Goal: Task Accomplishment & Management: Use online tool/utility

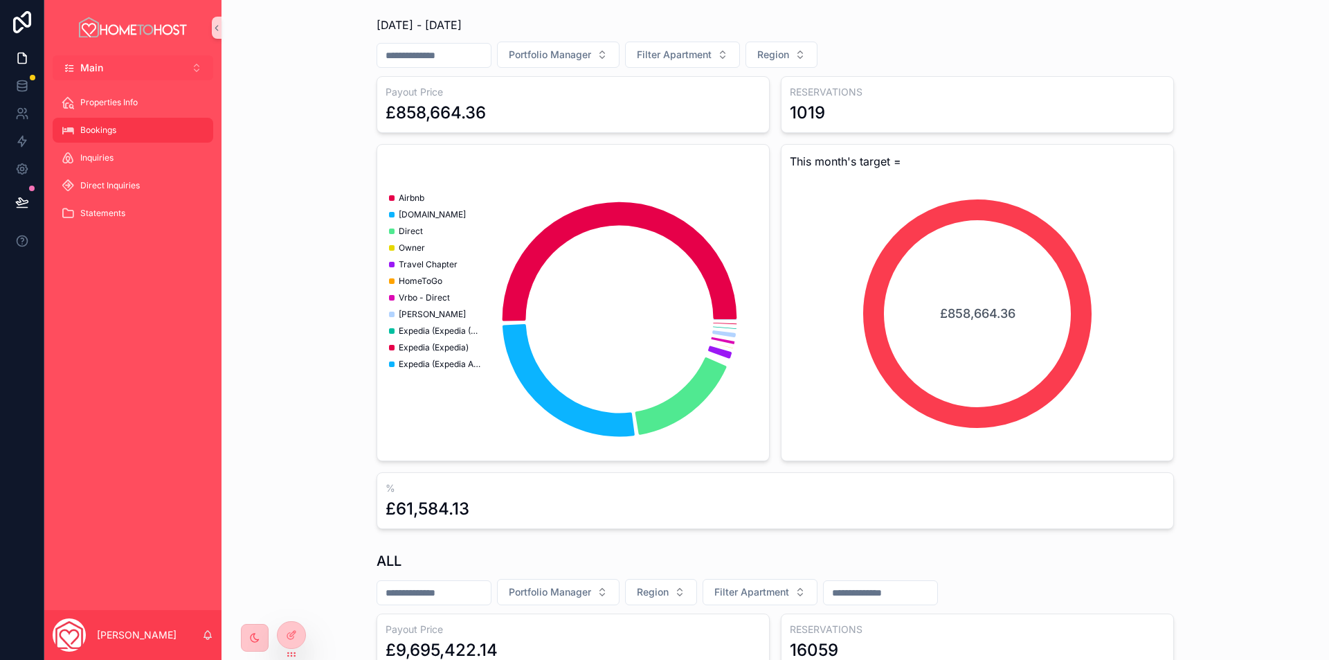
click at [150, 71] on button "Main Alt 1" at bounding box center [133, 67] width 161 height 25
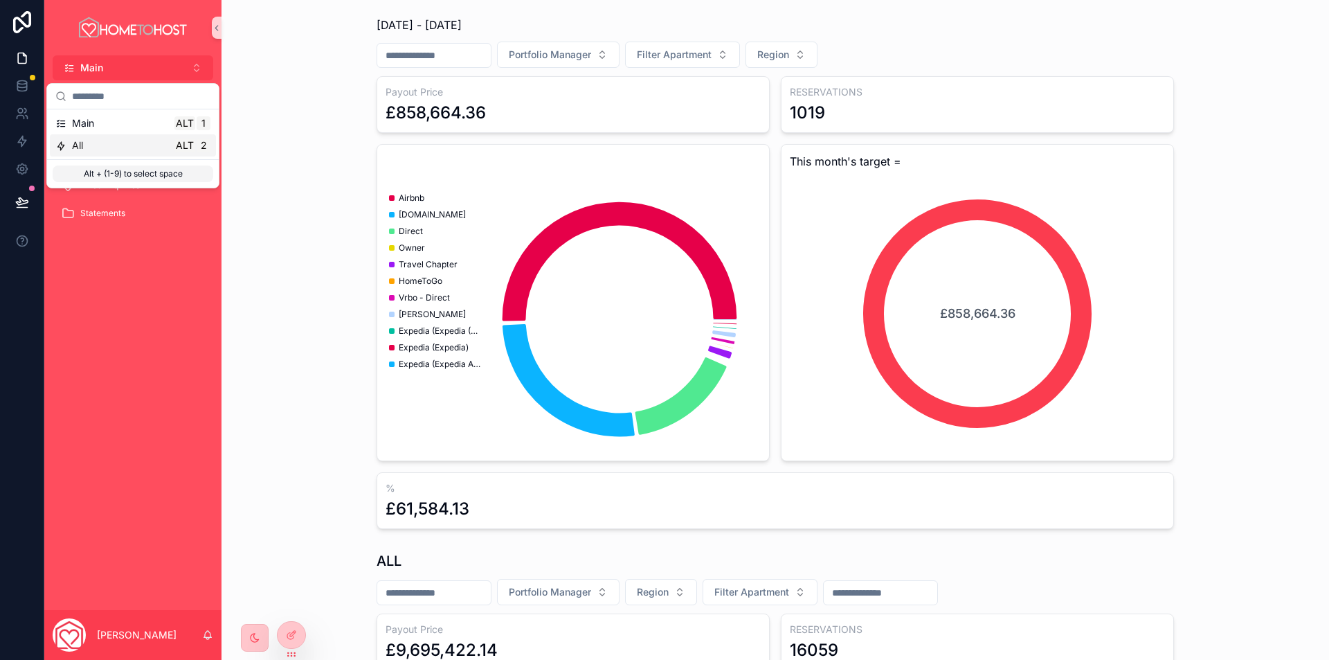
click at [125, 143] on div "All Alt 2" at bounding box center [132, 145] width 155 height 14
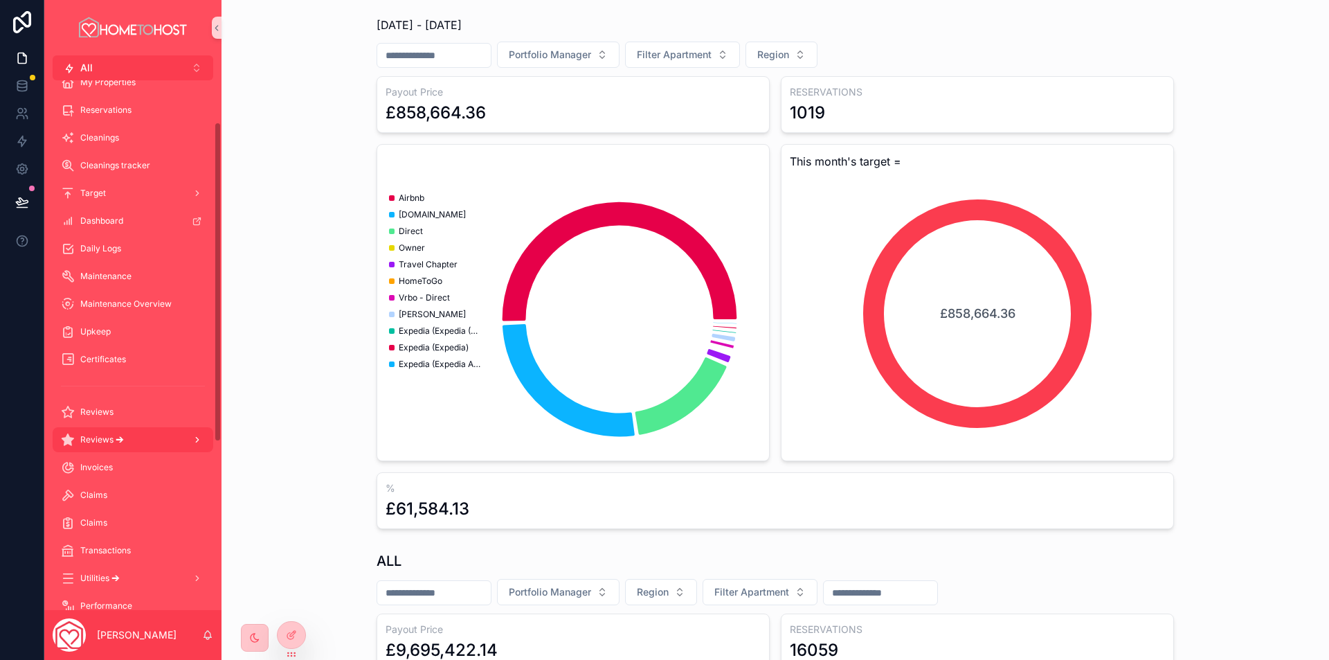
scroll to position [69, 0]
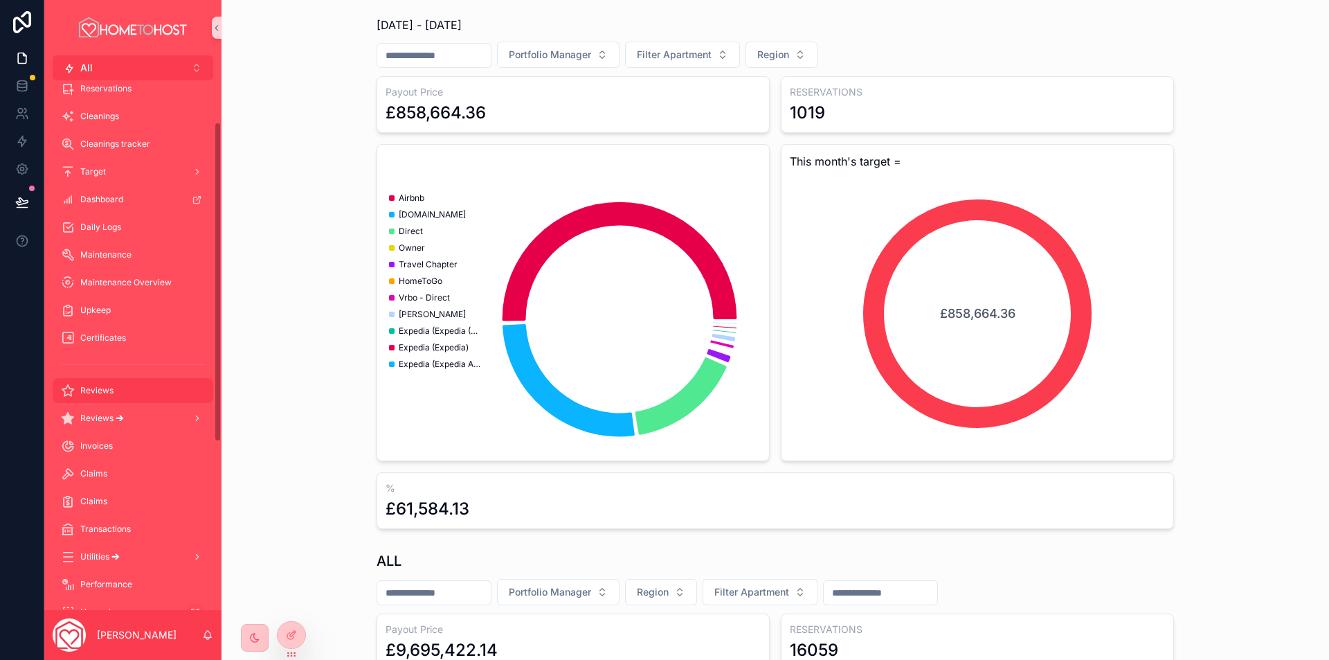
click at [153, 390] on div "Reviews" at bounding box center [133, 390] width 144 height 22
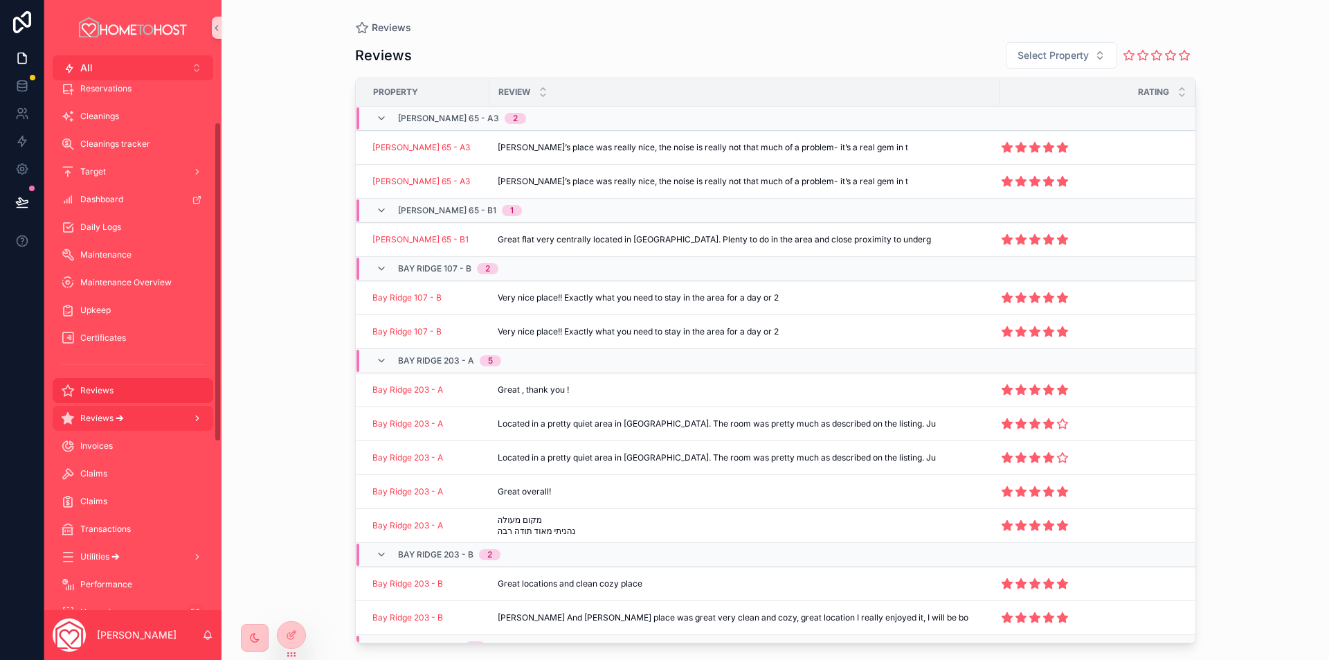
click at [128, 419] on div "Reviews 🡪" at bounding box center [133, 418] width 144 height 22
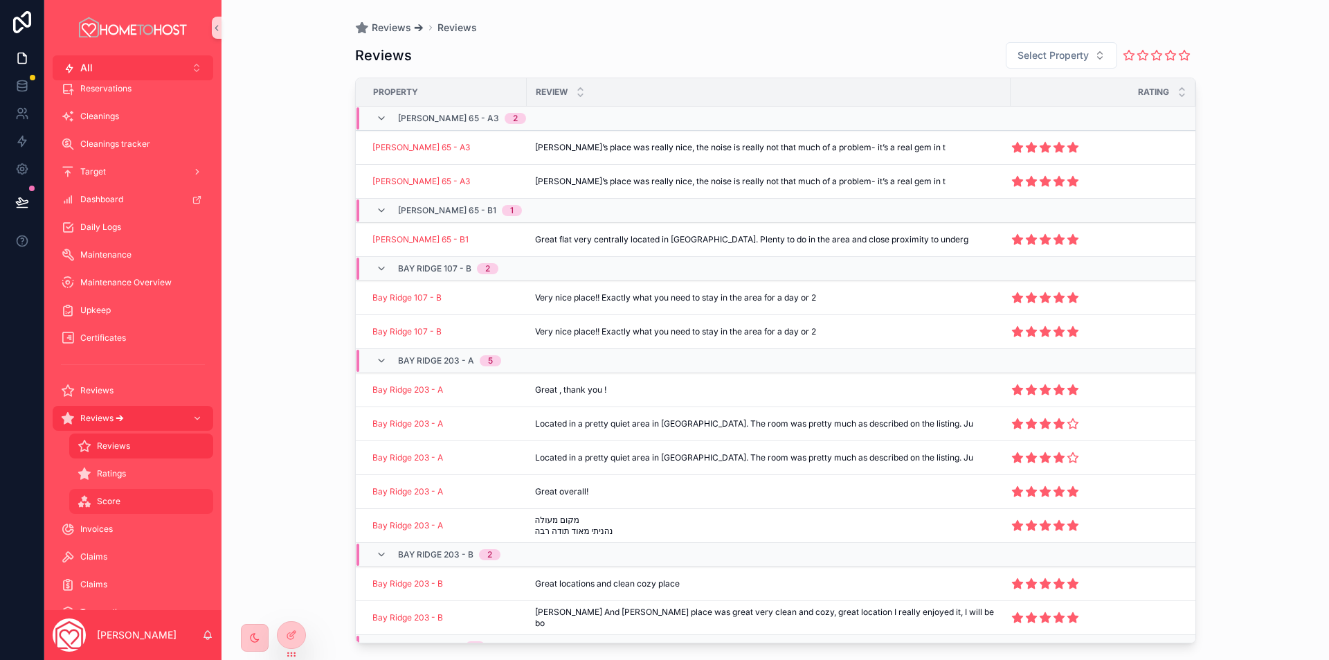
click at [123, 507] on div "Score" at bounding box center [141, 501] width 127 height 22
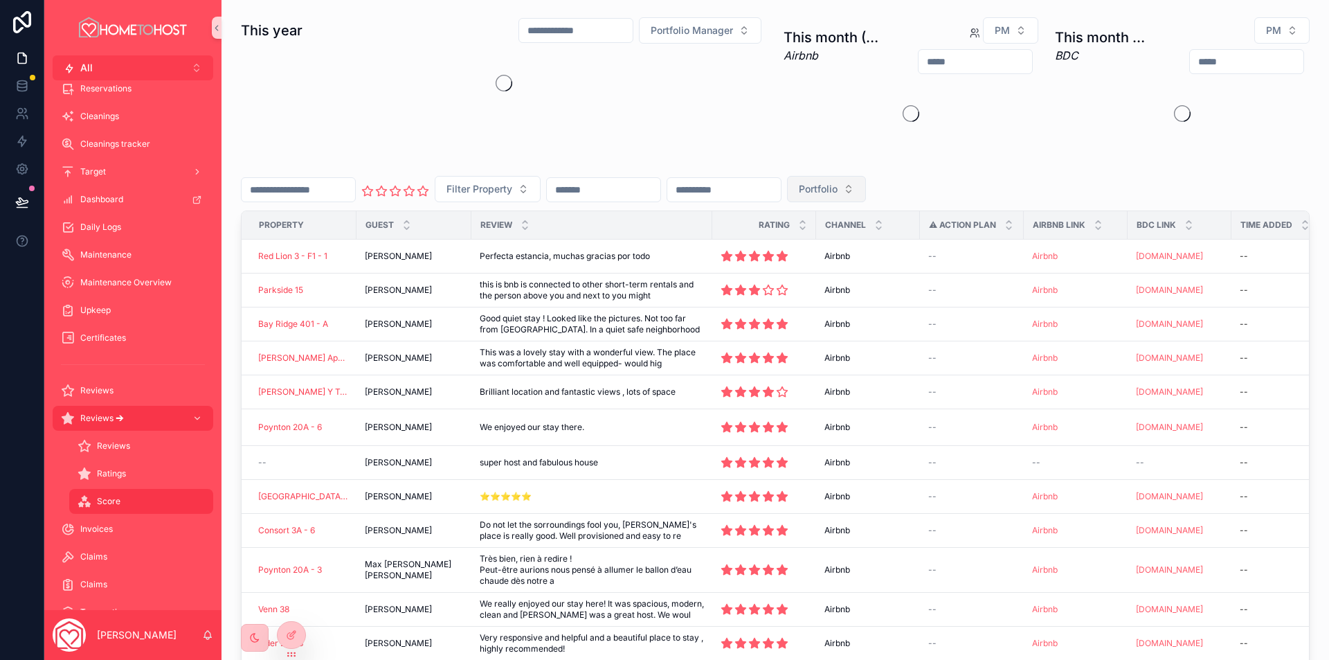
click at [838, 192] on span "Portfolio" at bounding box center [818, 189] width 39 height 14
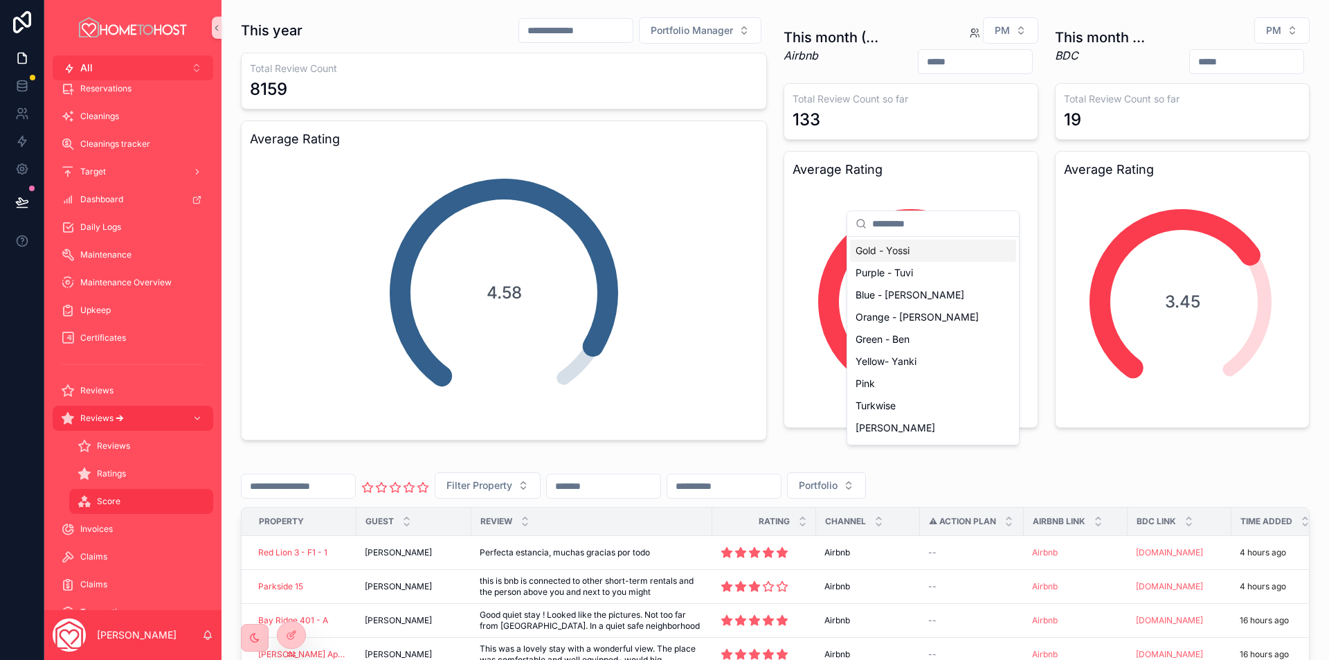
click at [945, 250] on div "Gold - Yossi" at bounding box center [933, 251] width 166 height 22
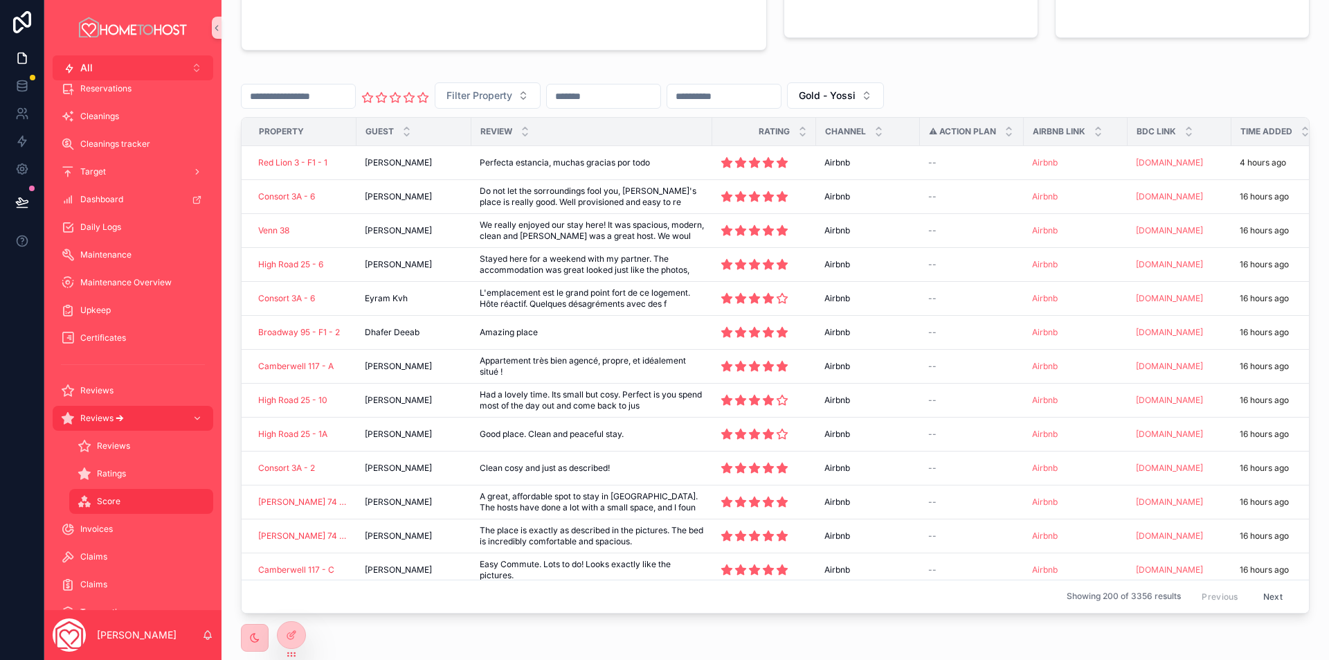
scroll to position [441, 0]
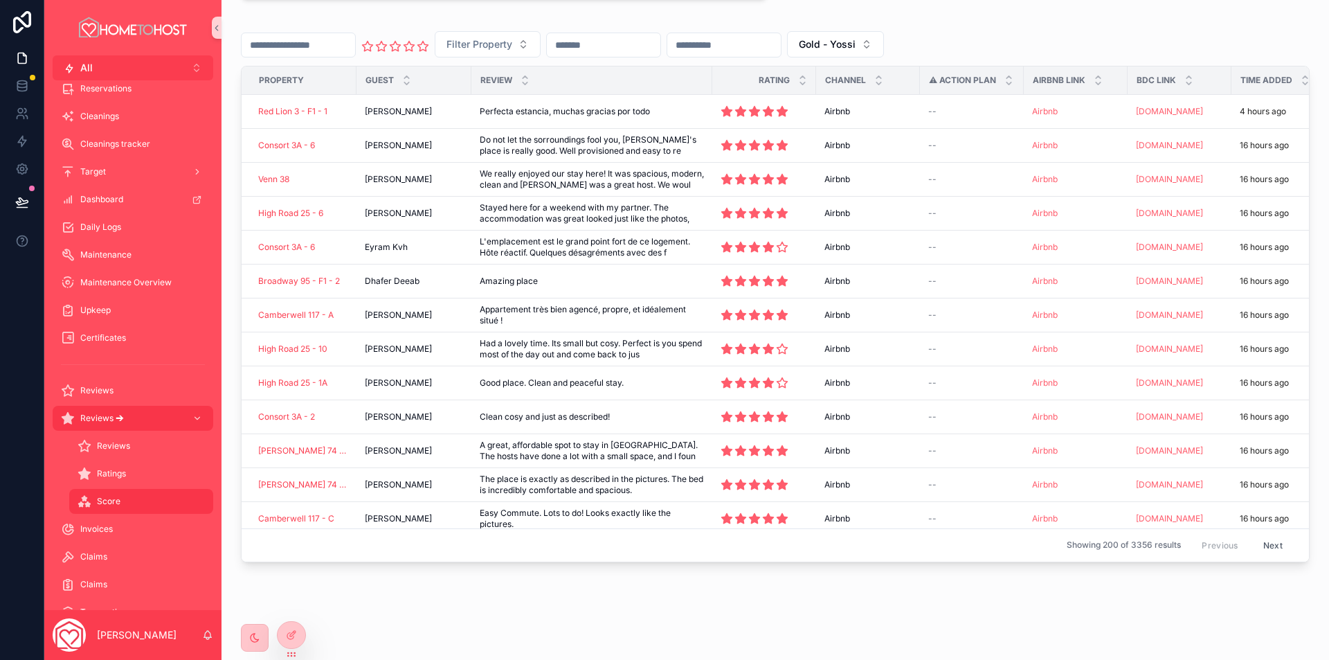
click at [781, 53] on input "scrollable content" at bounding box center [724, 44] width 114 height 19
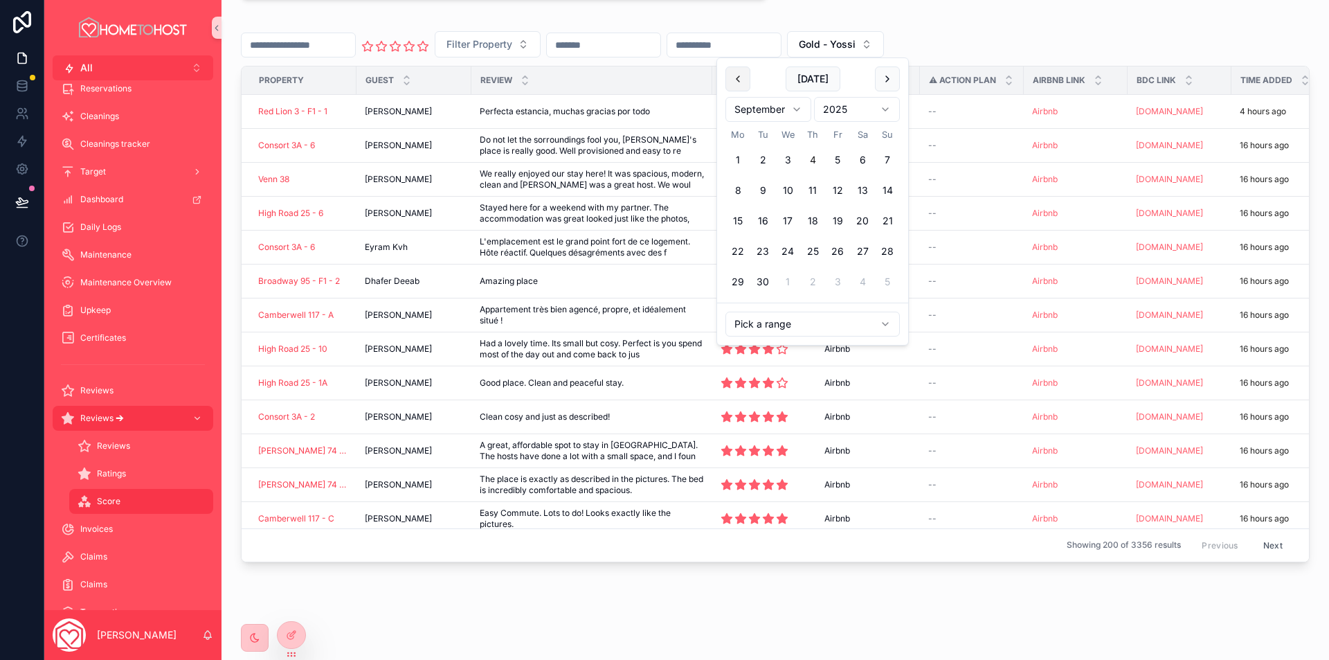
click at [740, 80] on button "scrollable content" at bounding box center [737, 78] width 25 height 25
click at [841, 160] on button "1" at bounding box center [837, 159] width 25 height 25
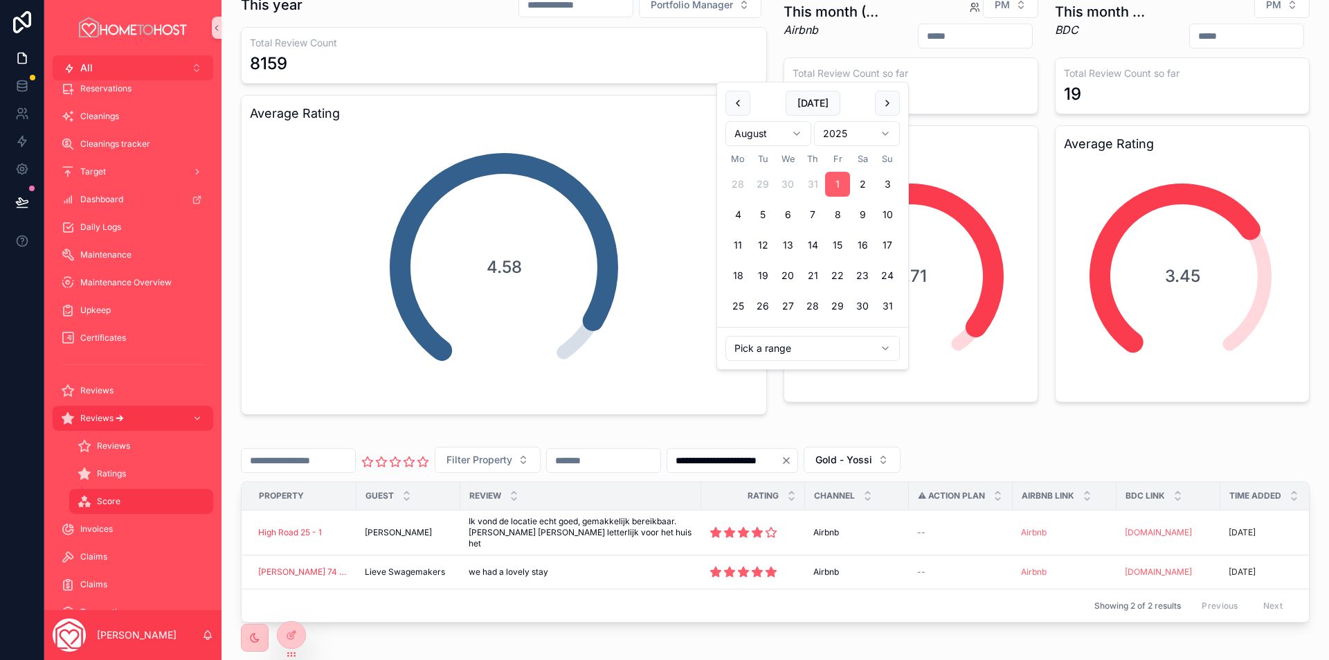
scroll to position [104, 0]
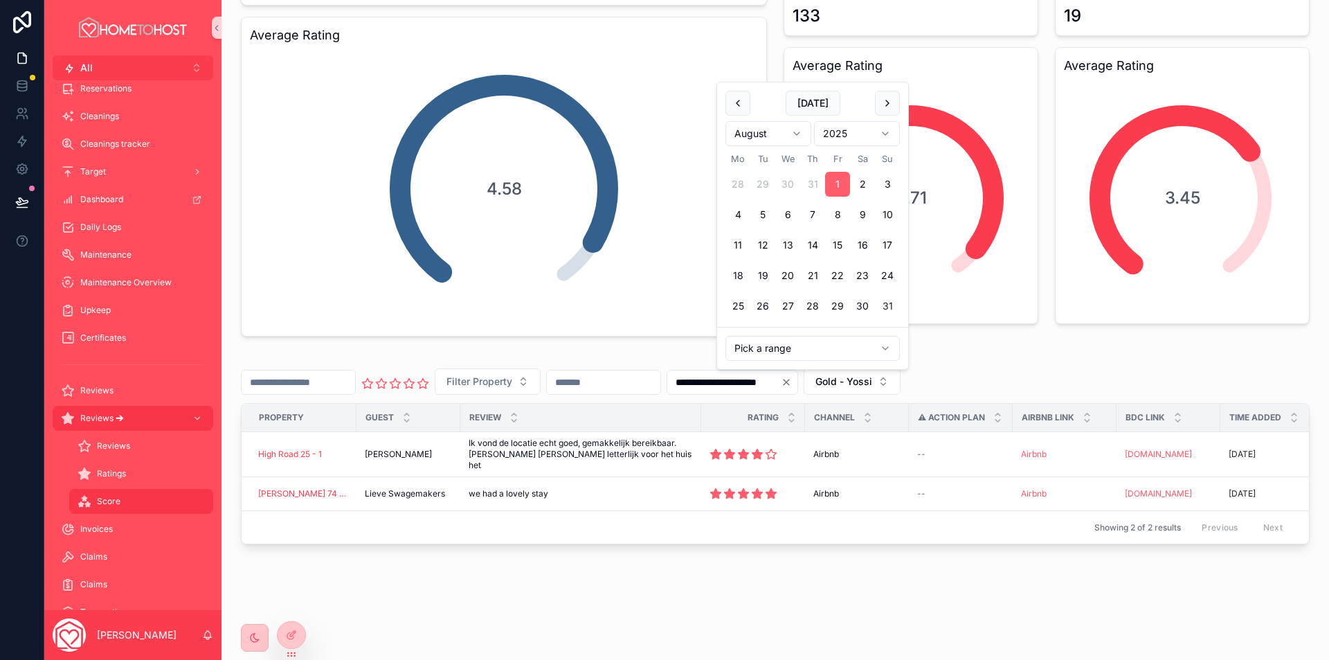
click at [885, 306] on button "31" at bounding box center [887, 305] width 25 height 25
type input "**********"
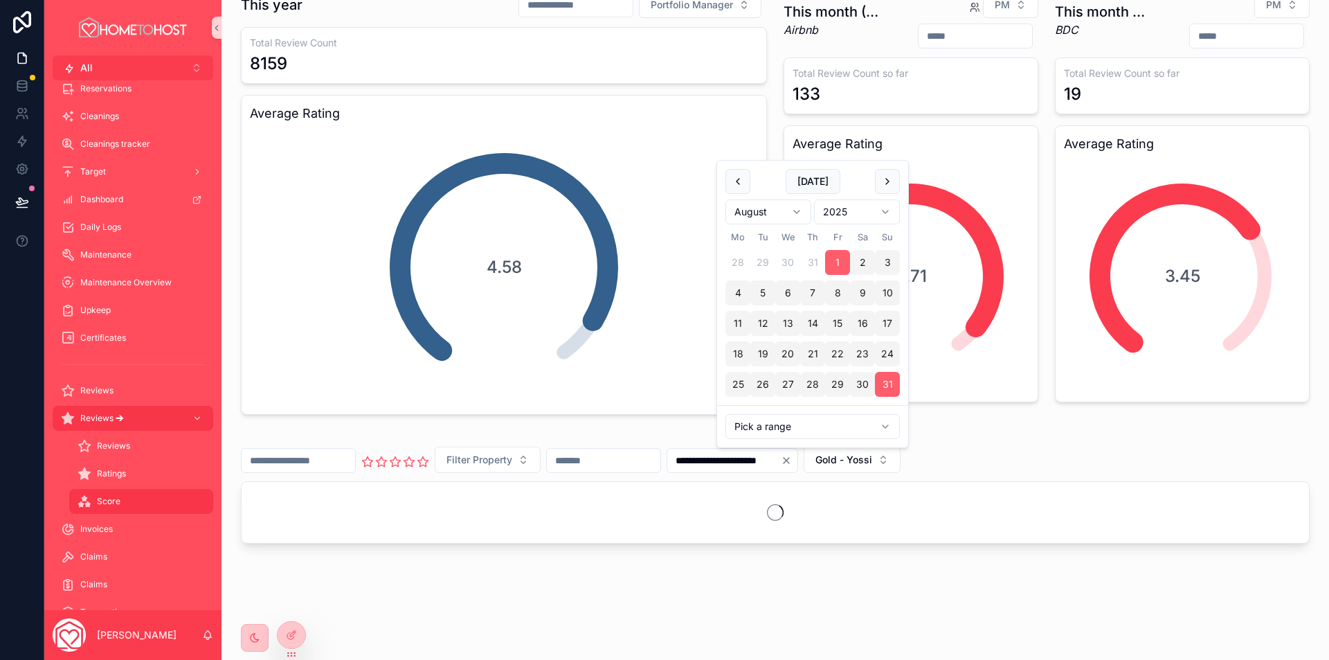
scroll to position [26, 0]
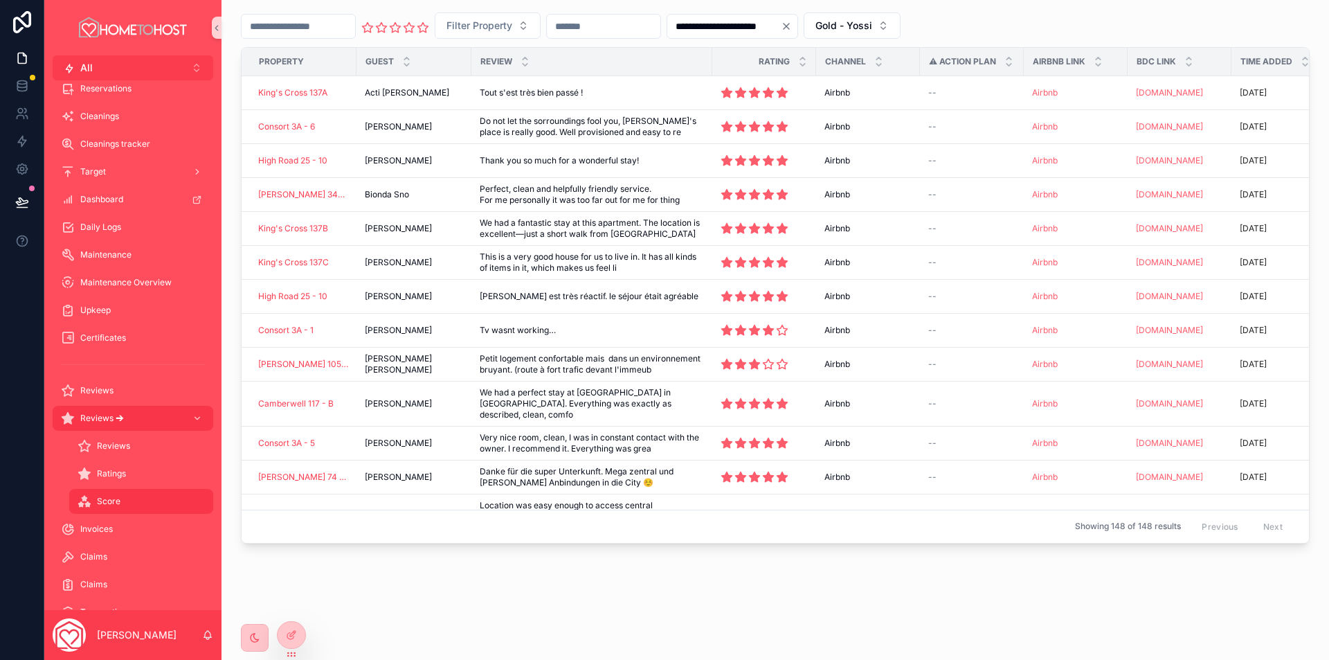
scroll to position [0, 0]
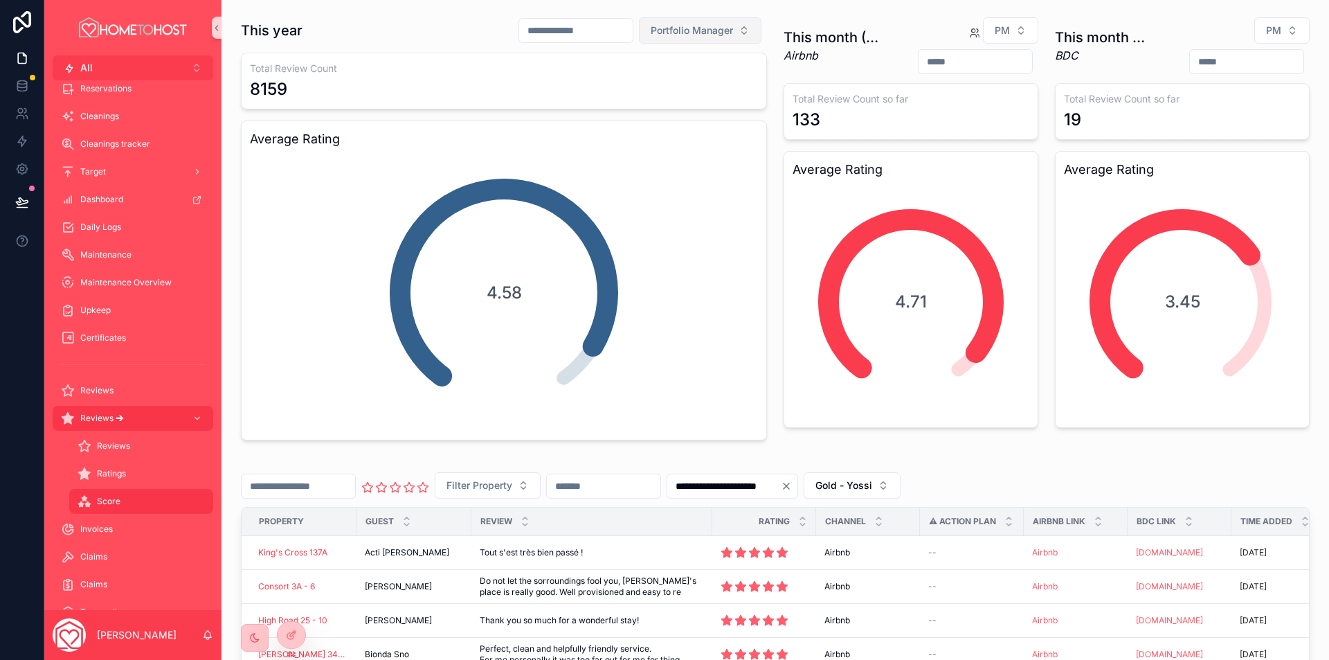
click at [719, 31] on span "Portfolio Manager" at bounding box center [692, 31] width 82 height 14
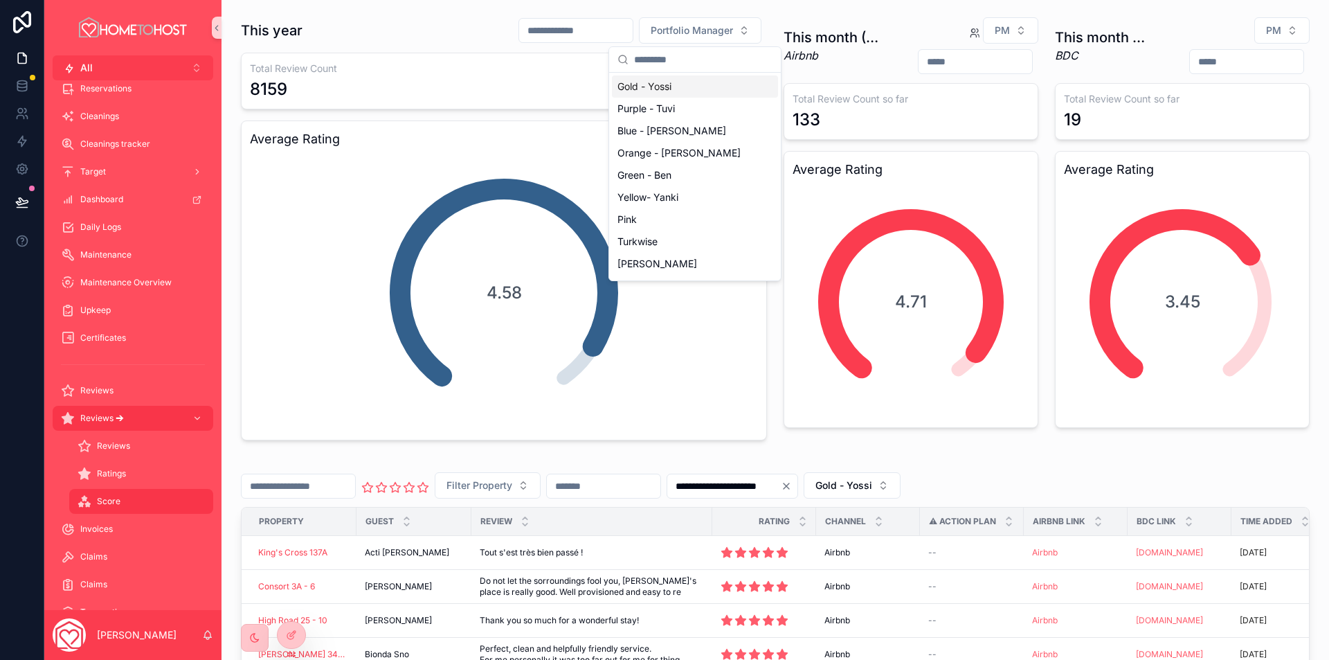
click at [680, 88] on div "Gold - Yossi" at bounding box center [695, 86] width 166 height 22
click at [559, 29] on input "scrollable content" at bounding box center [576, 30] width 114 height 19
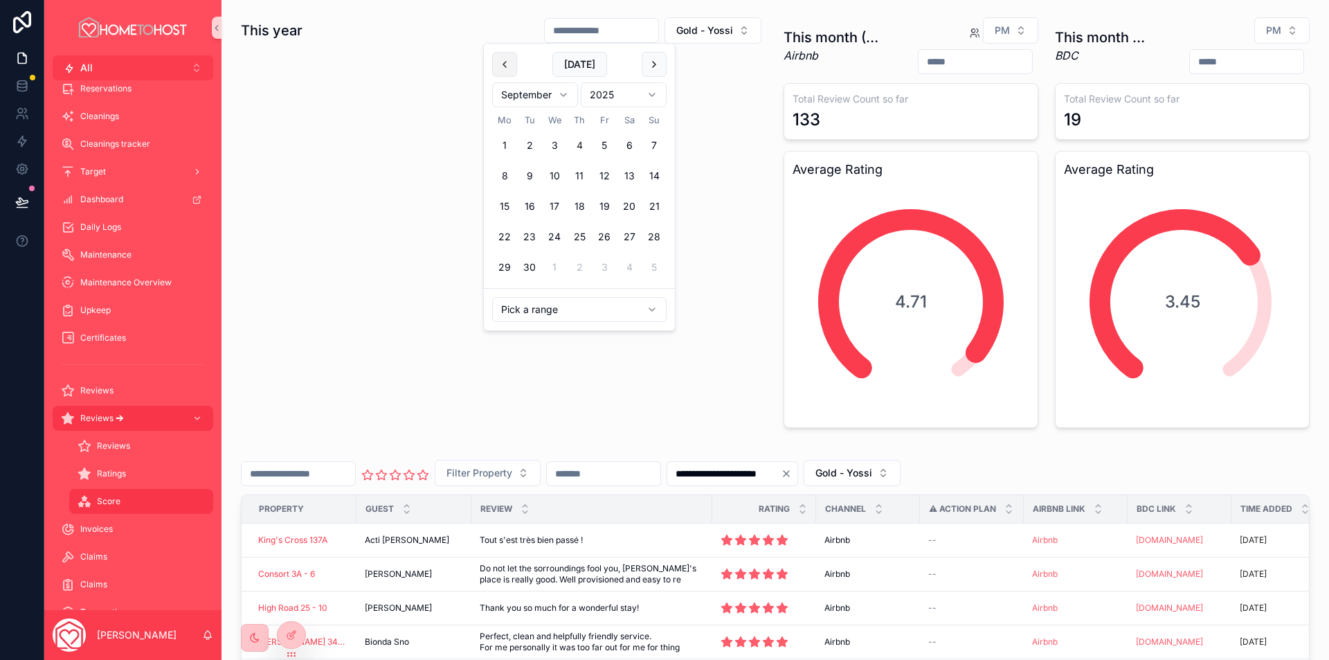
click at [506, 71] on button "scrollable content" at bounding box center [504, 64] width 25 height 25
click at [606, 146] on button "1" at bounding box center [604, 145] width 25 height 25
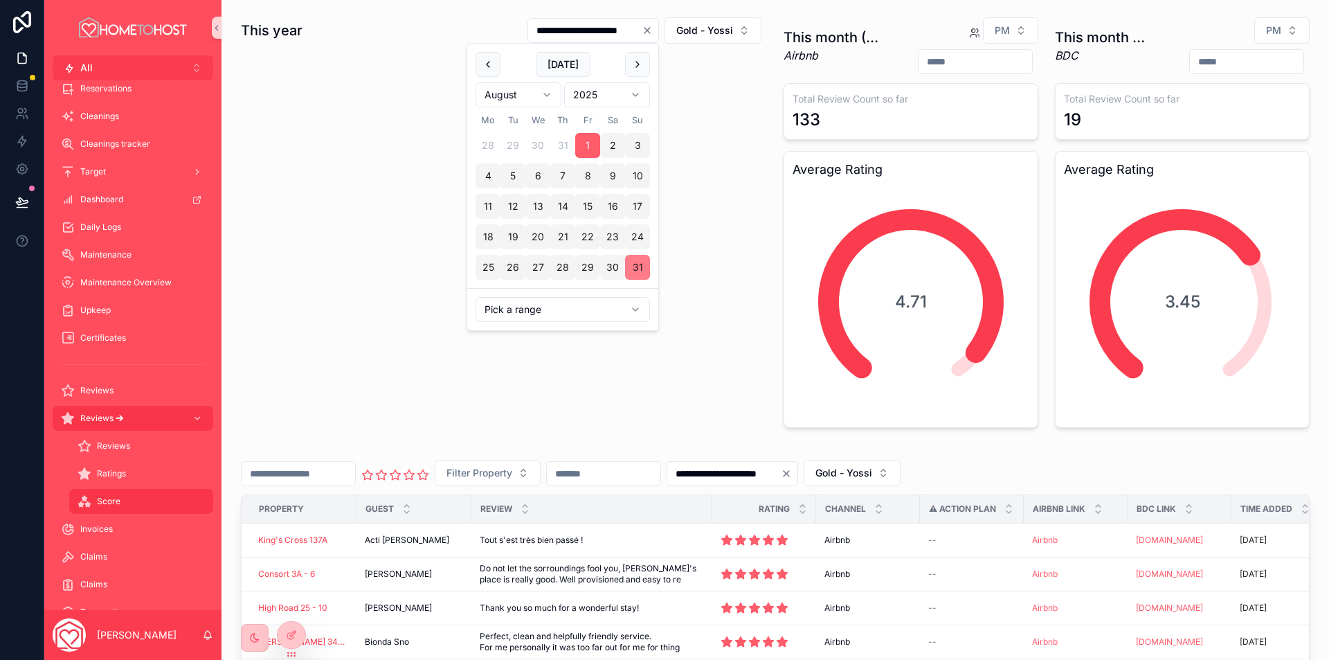
type input "**********"
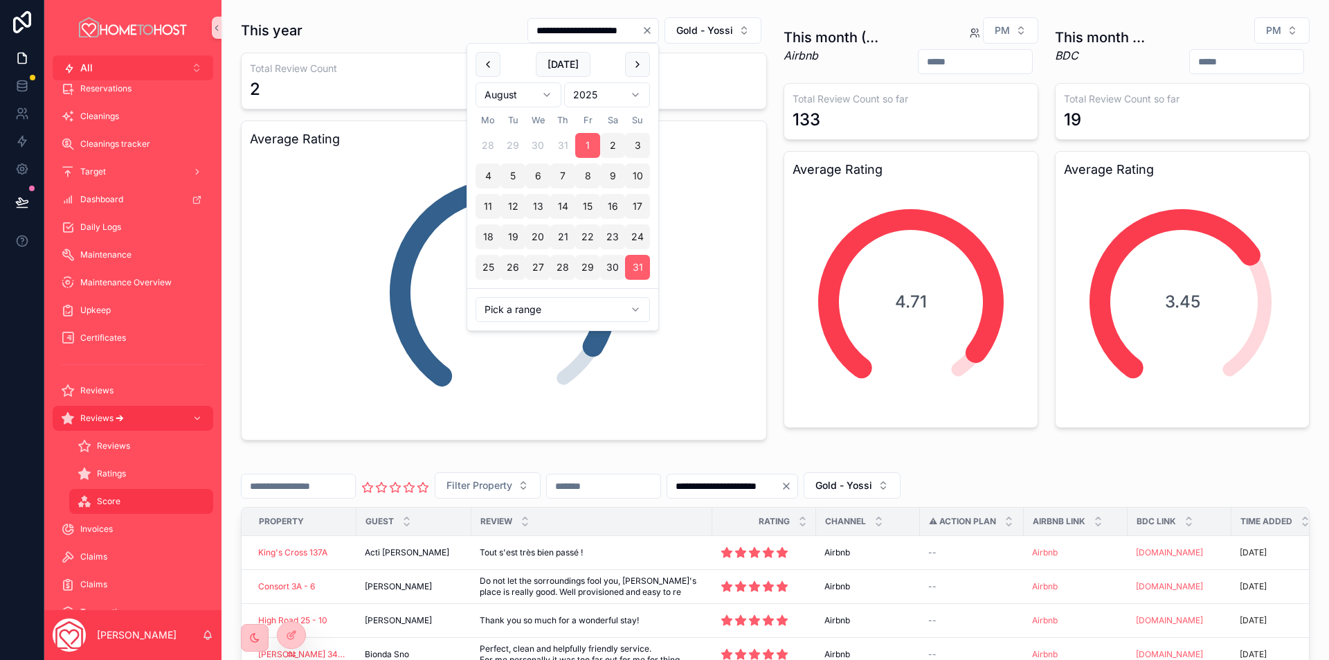
click at [836, 20] on div "This month (Airbnb) Airbnb PM" at bounding box center [911, 46] width 255 height 58
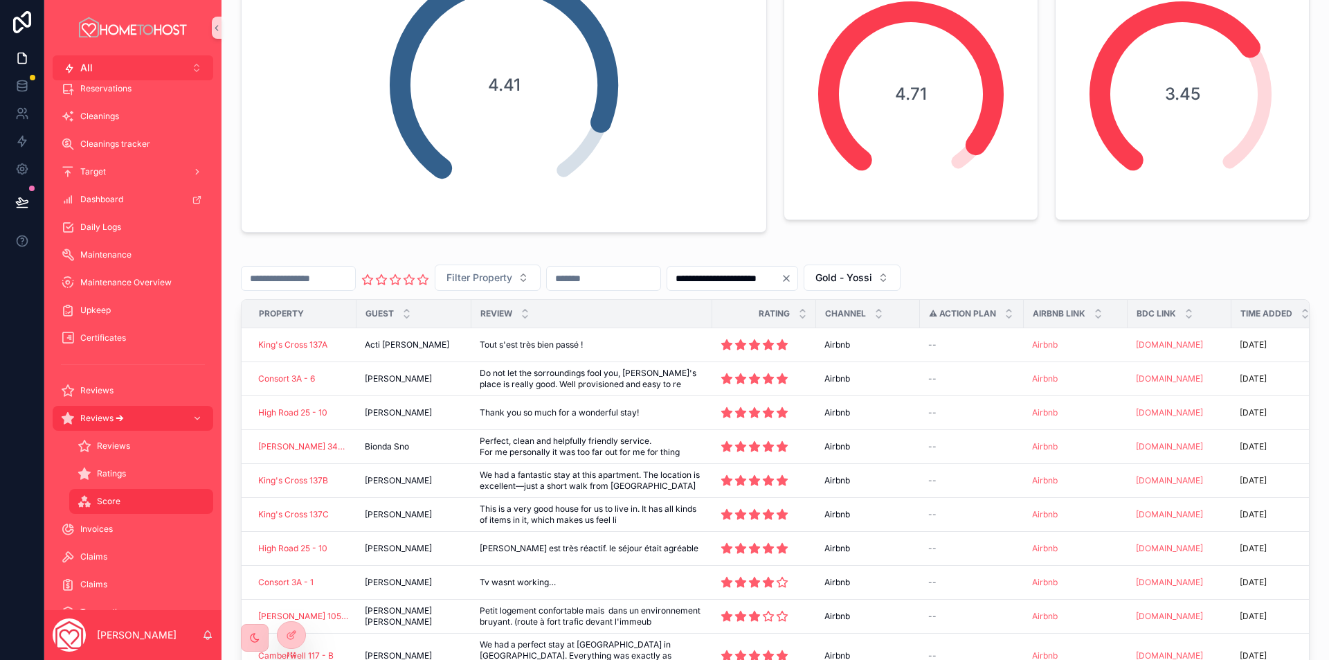
scroll to position [277, 0]
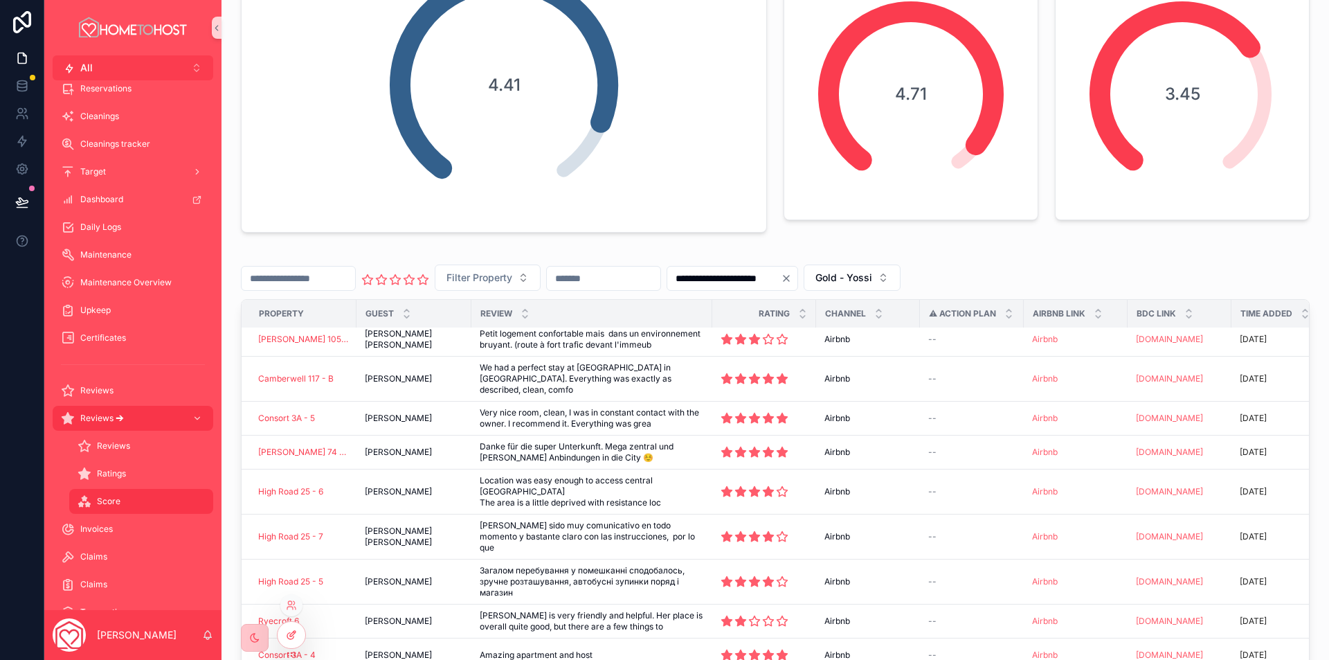
click at [291, 631] on icon at bounding box center [291, 634] width 11 height 11
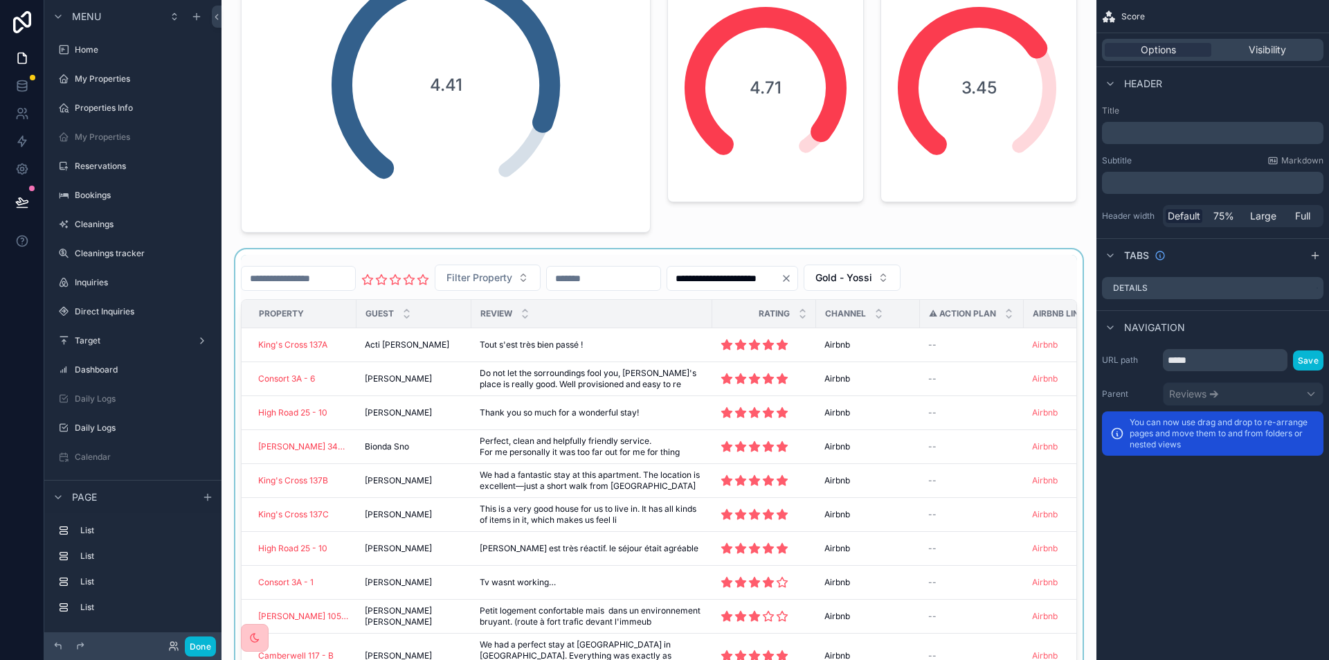
click at [1027, 284] on div "scrollable content" at bounding box center [659, 525] width 853 height 552
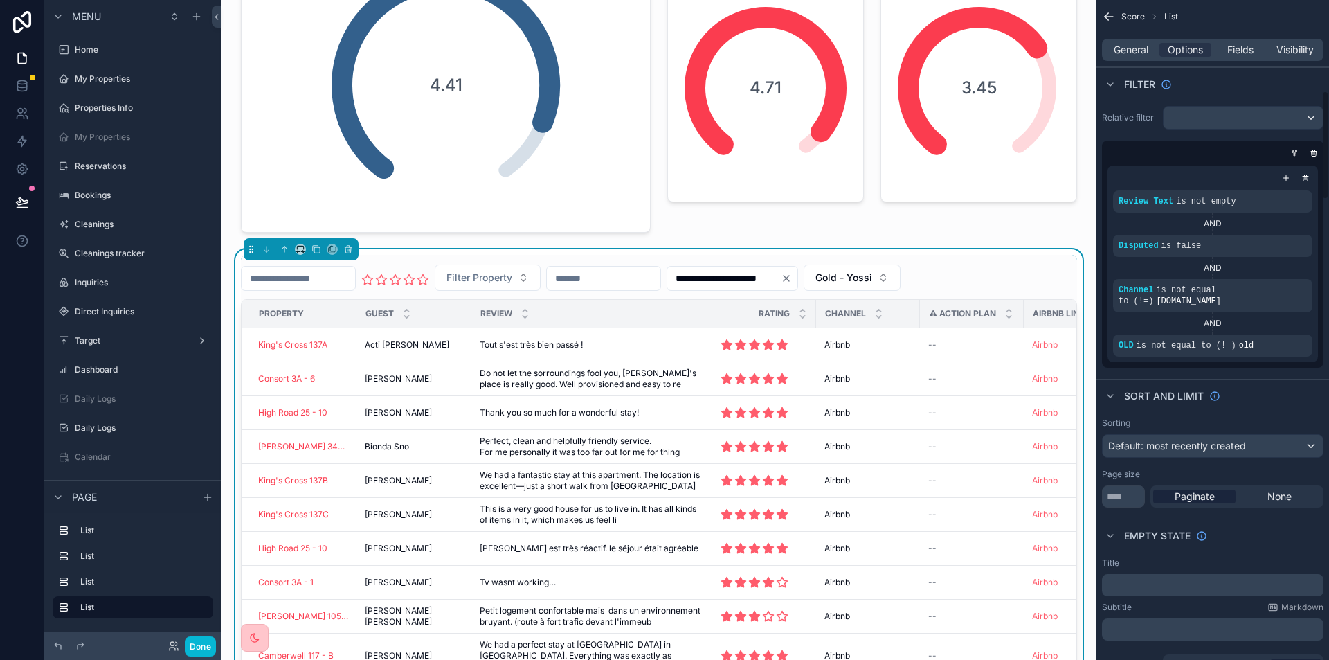
scroll to position [554, 0]
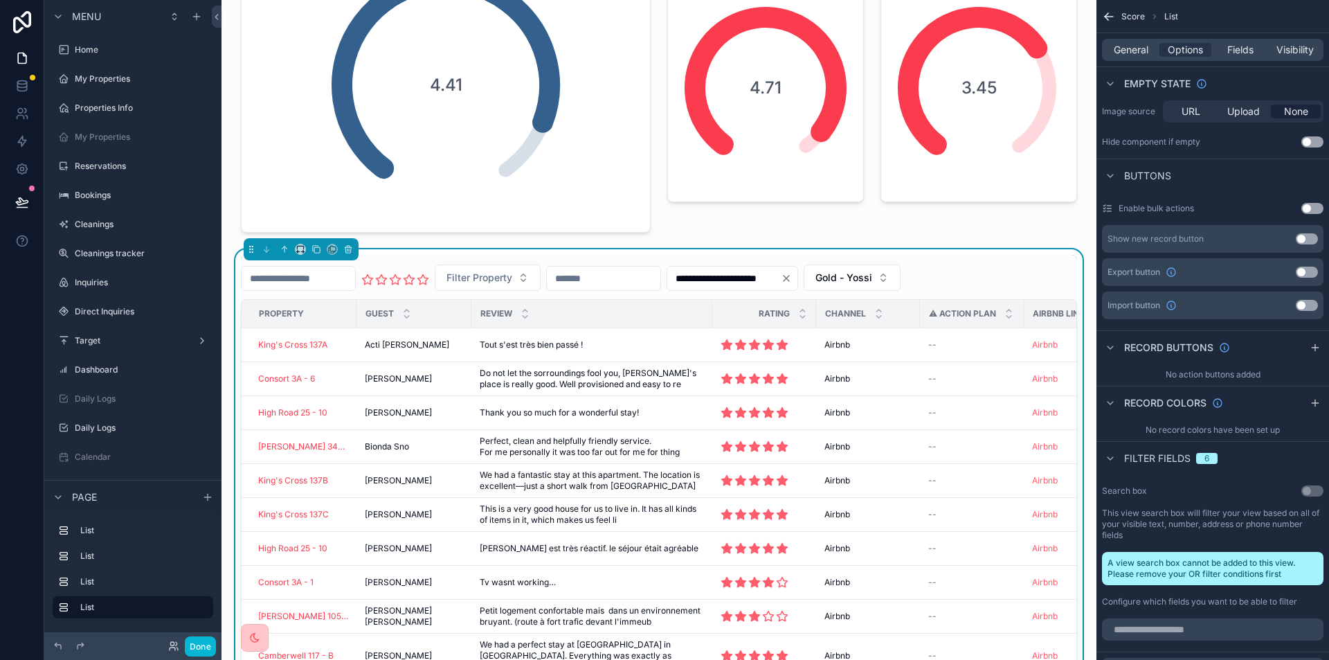
click at [1301, 267] on button "Use setting" at bounding box center [1307, 272] width 22 height 11
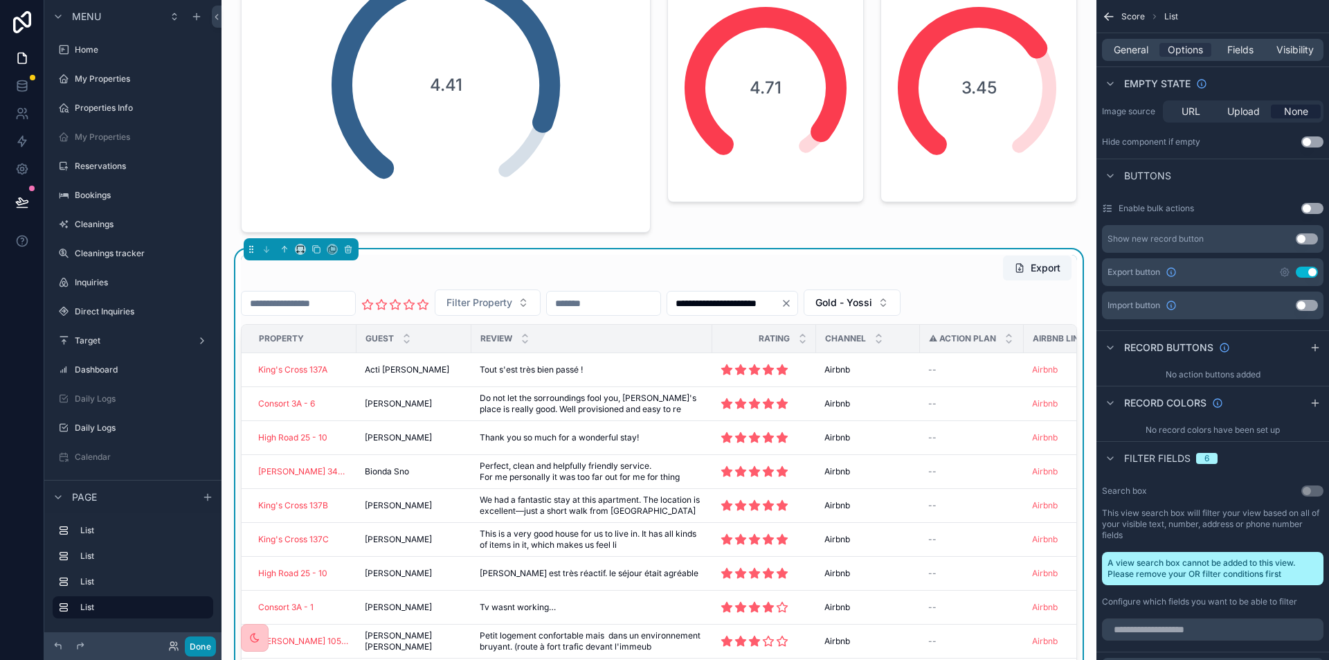
click at [201, 641] on button "Done" at bounding box center [200, 646] width 31 height 20
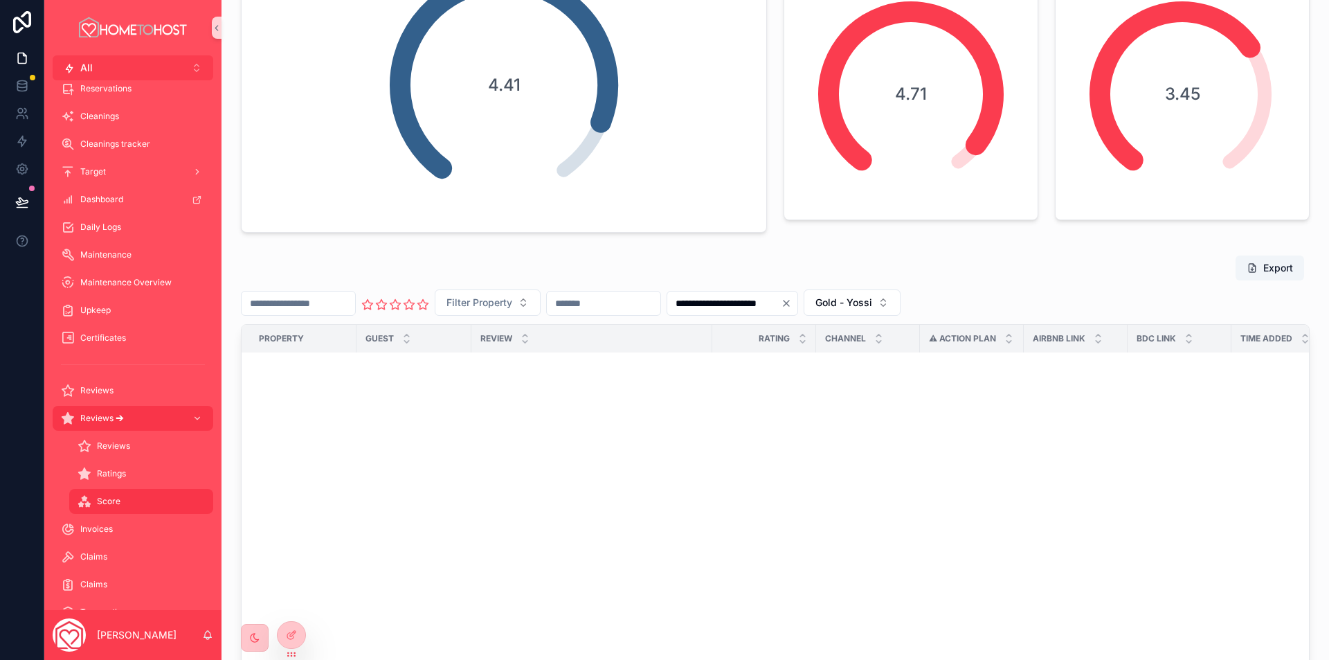
scroll to position [3867, 0]
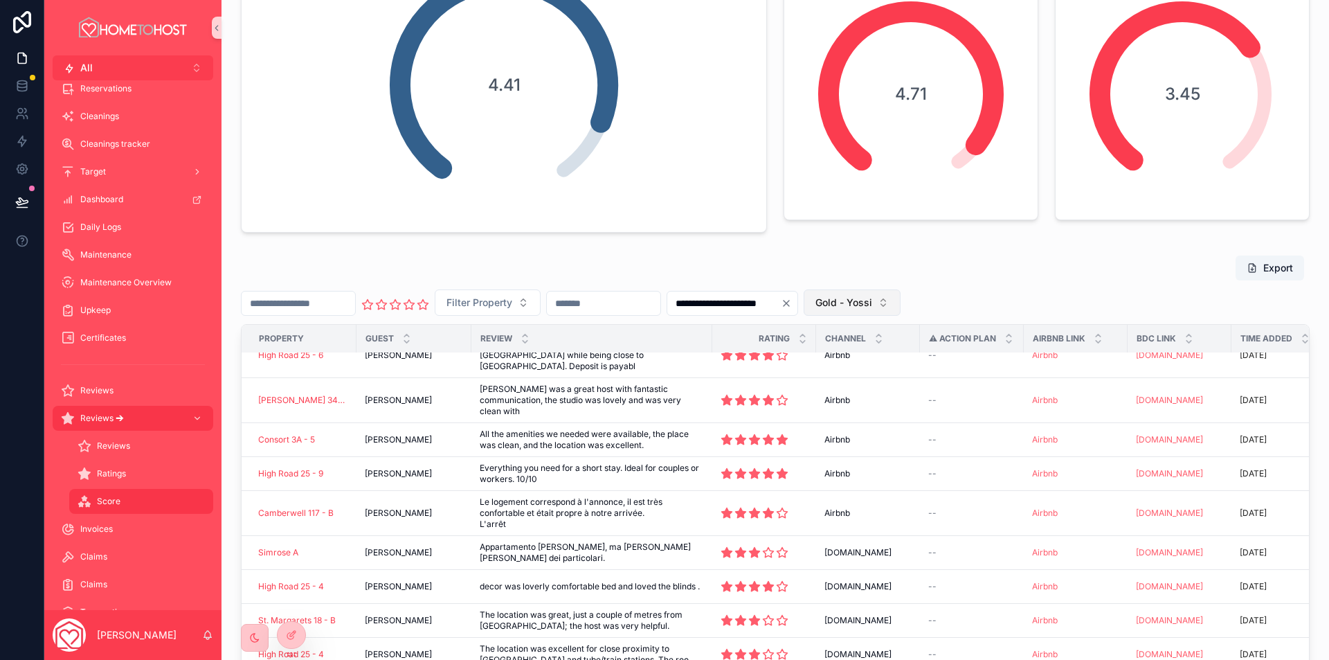
click at [872, 298] on span "Gold - Yossi" at bounding box center [843, 303] width 57 height 14
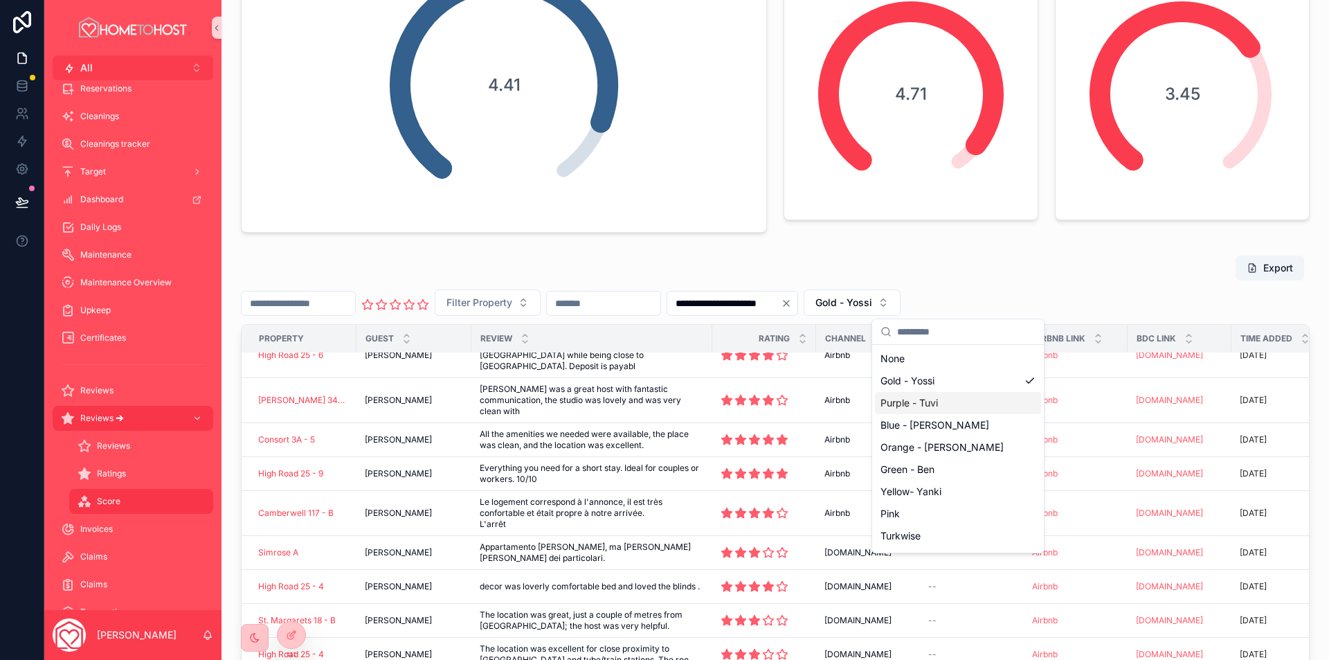
click at [946, 404] on div "Purple - Tuvi" at bounding box center [958, 403] width 166 height 22
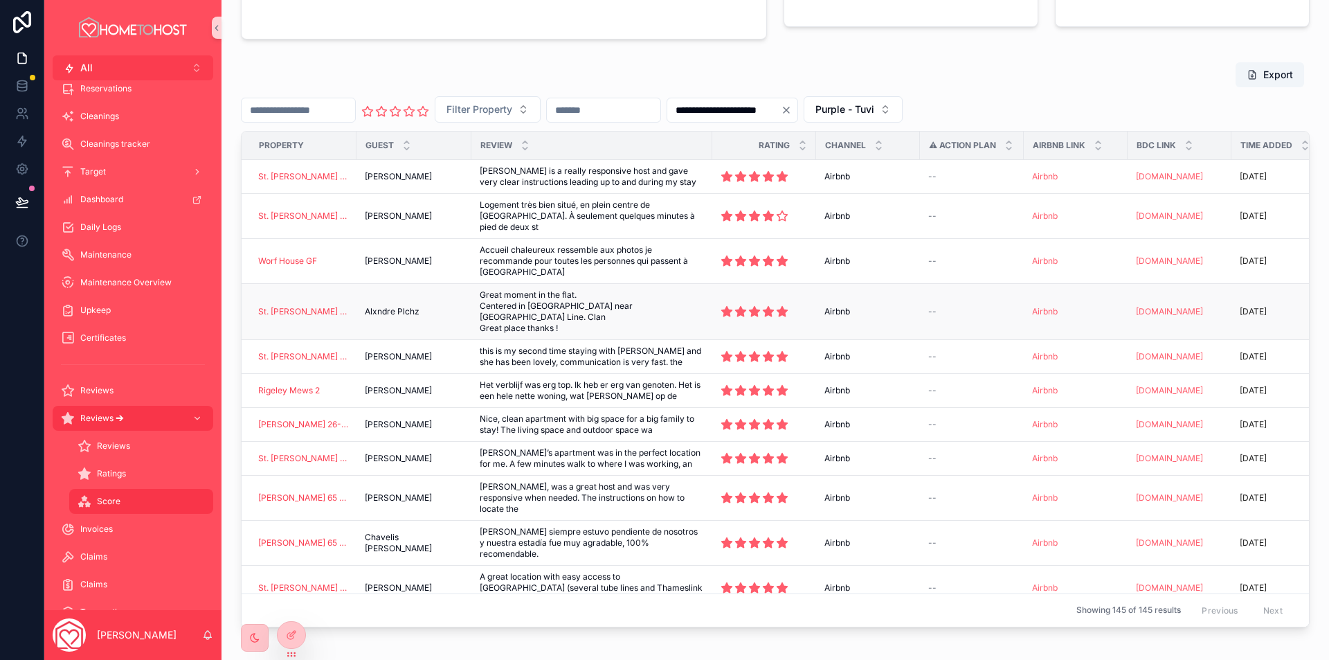
scroll to position [277, 0]
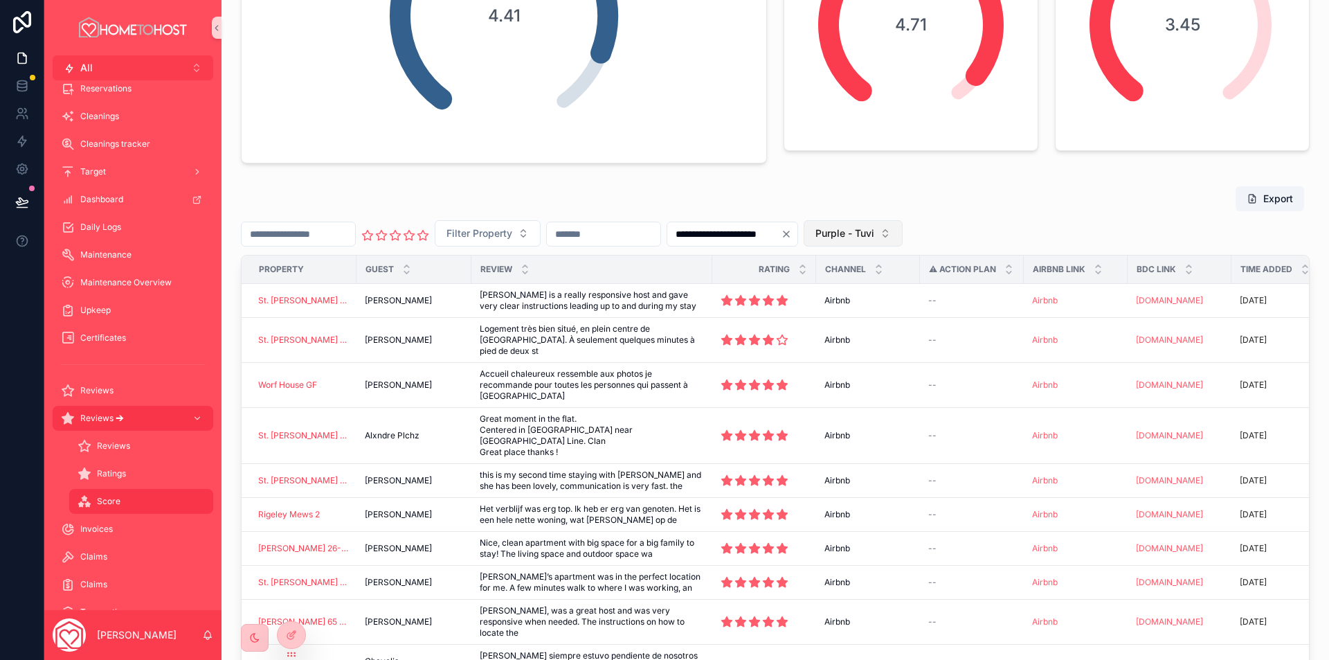
click at [874, 233] on span "Purple - Tuvi" at bounding box center [844, 233] width 59 height 14
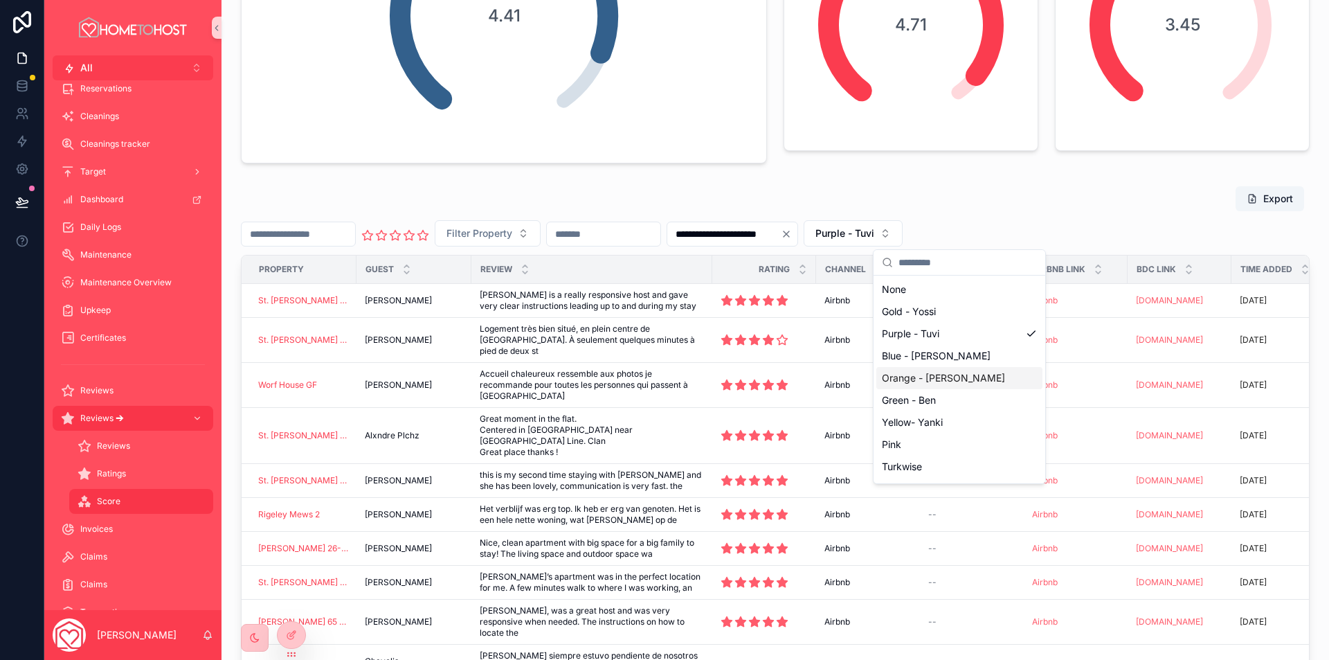
click at [954, 382] on div "Orange - [PERSON_NAME]" at bounding box center [959, 378] width 166 height 22
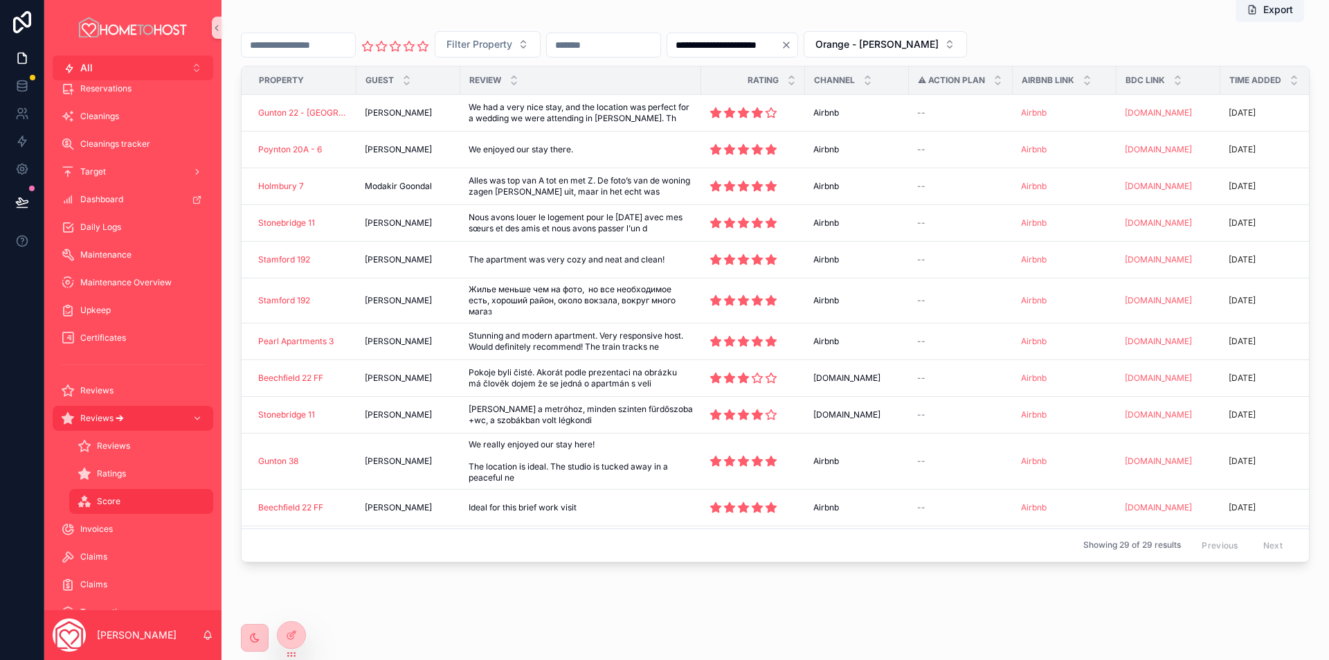
scroll to position [51, 0]
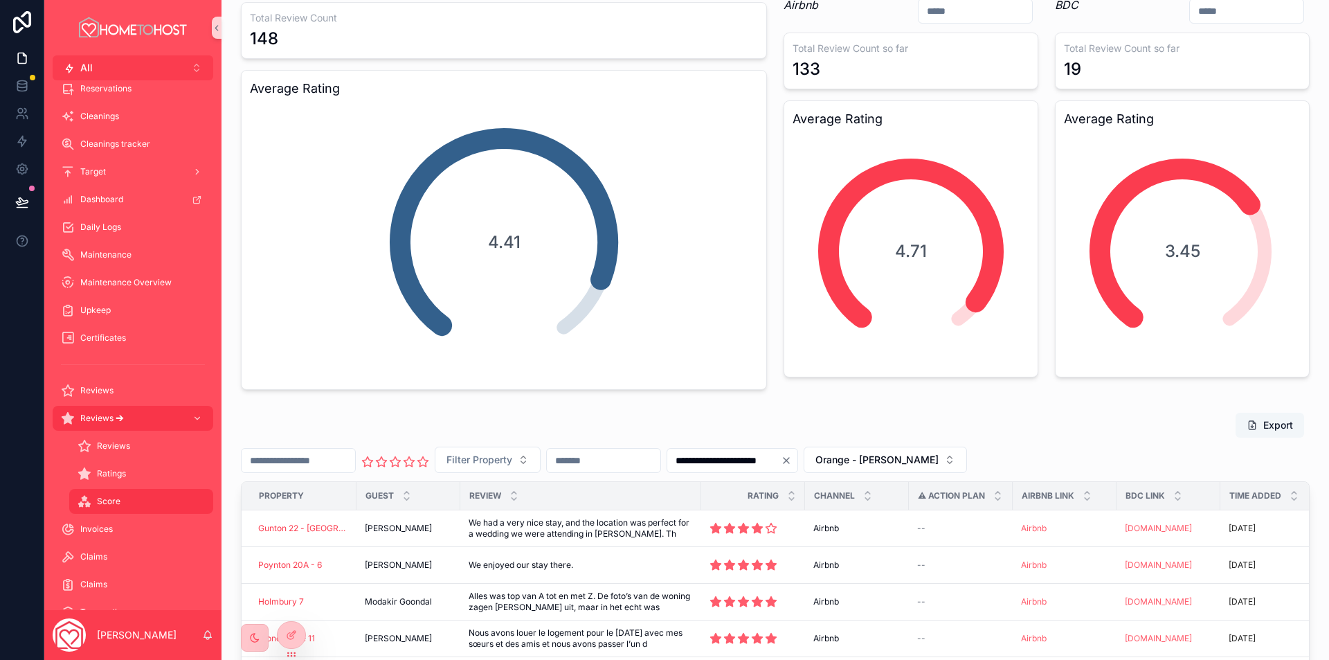
click at [1267, 419] on button "Export" at bounding box center [1270, 425] width 69 height 25
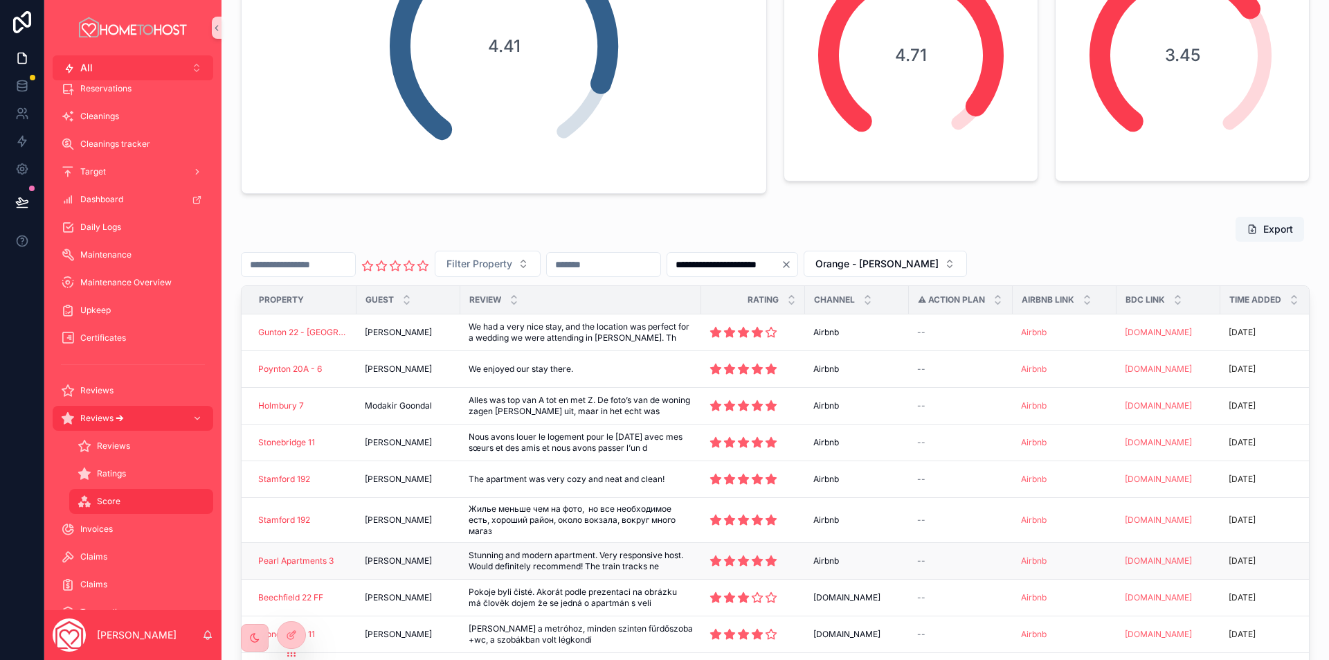
scroll to position [138, 0]
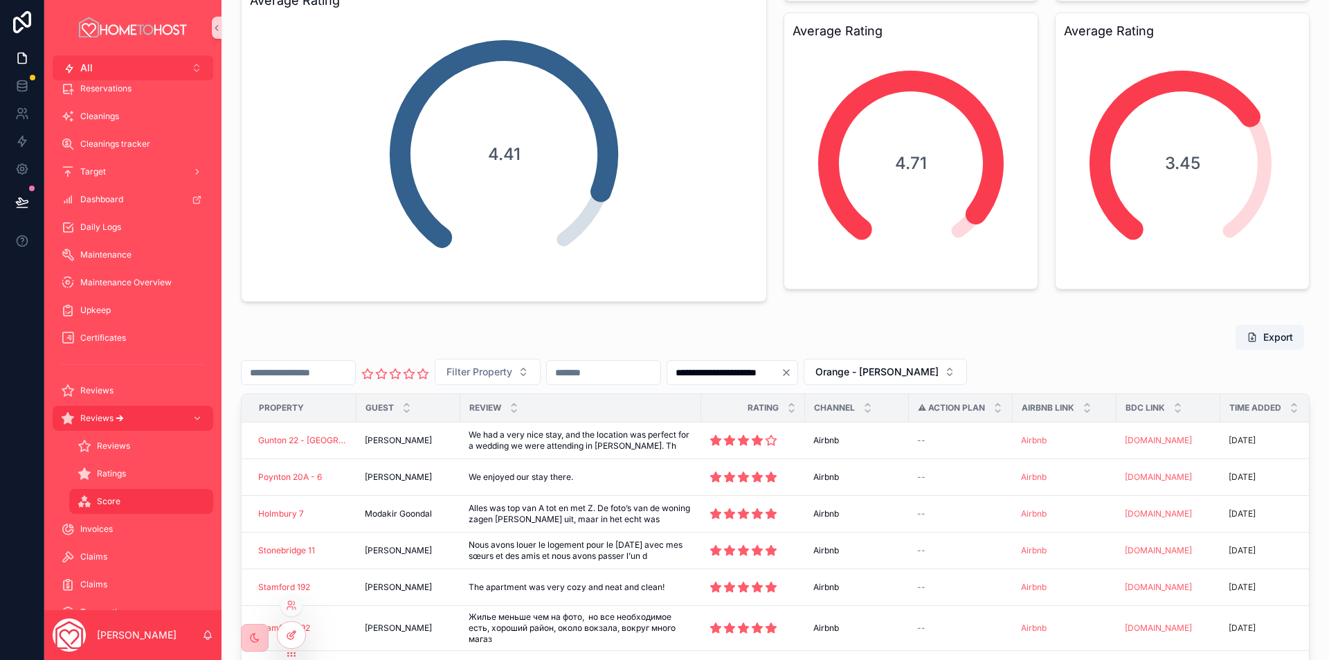
click at [295, 638] on icon at bounding box center [291, 634] width 11 height 11
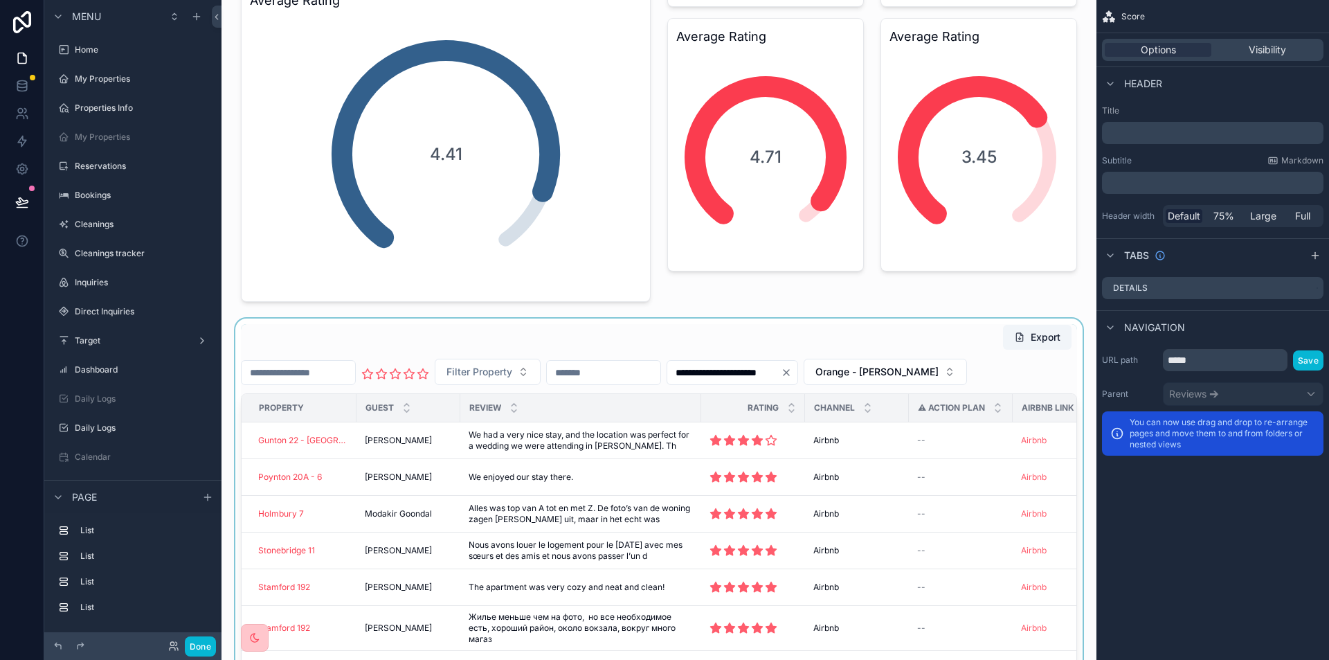
click at [852, 336] on div "scrollable content" at bounding box center [659, 606] width 853 height 577
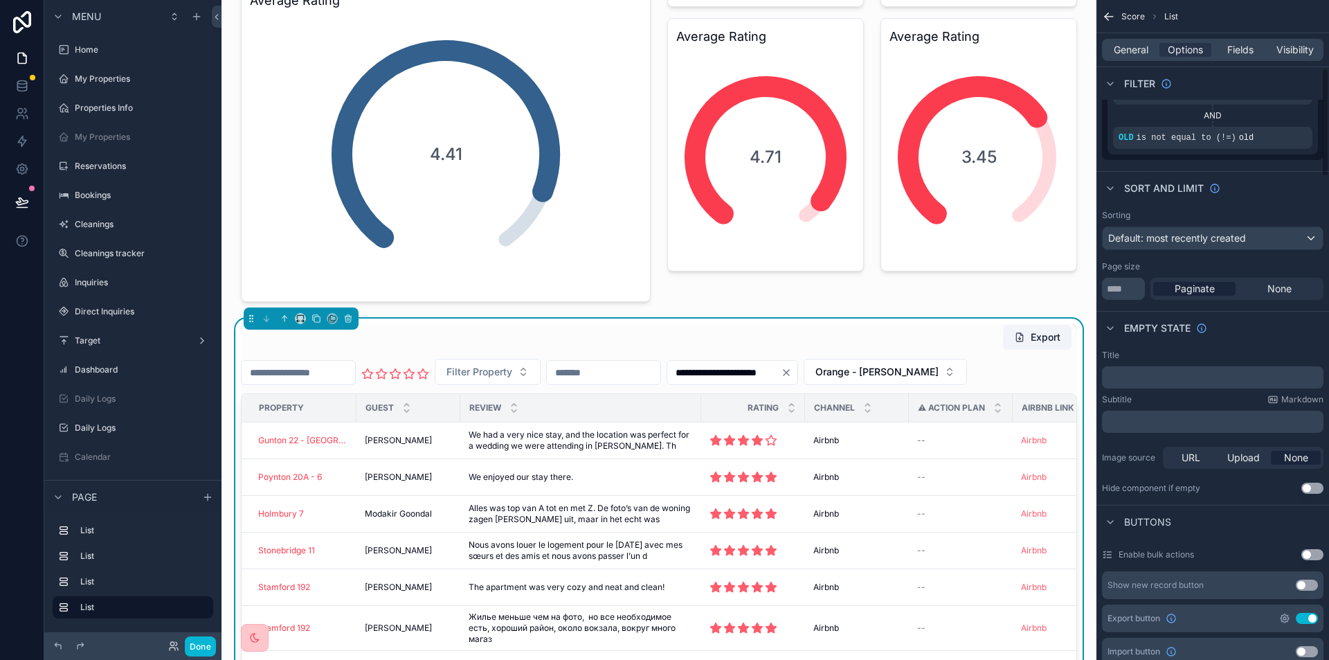
scroll to position [415, 0]
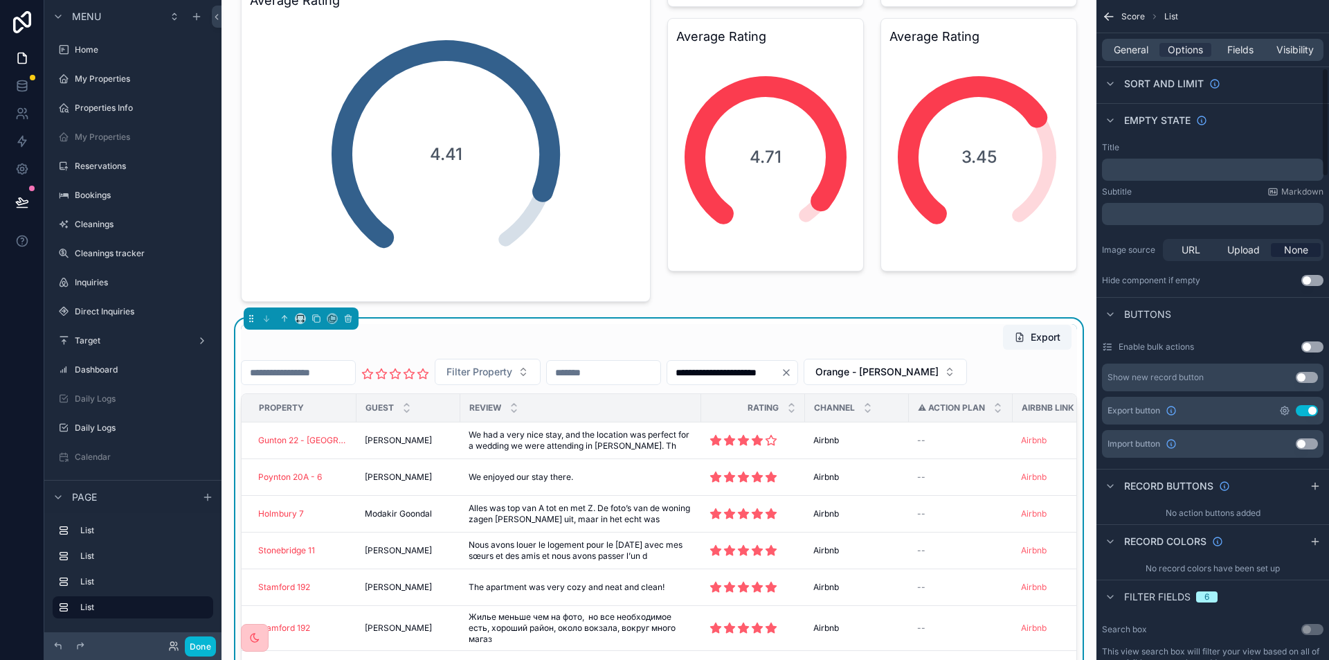
click at [1288, 406] on icon "scrollable content" at bounding box center [1285, 410] width 8 height 8
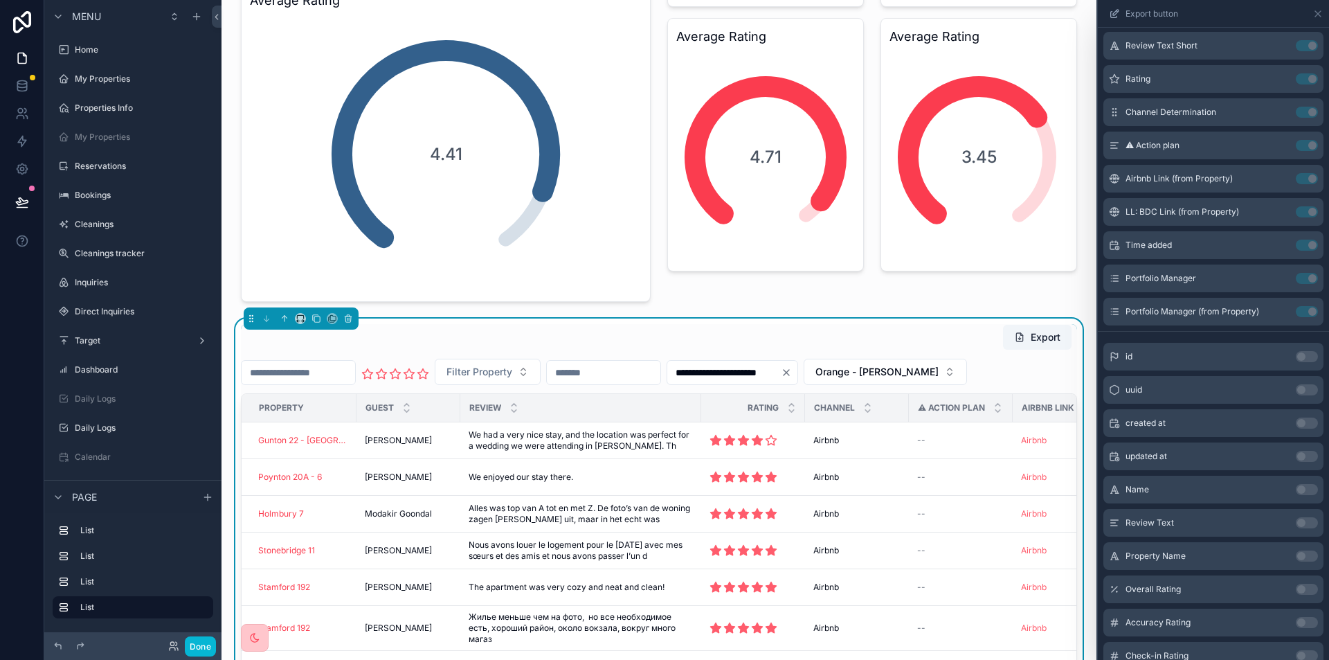
scroll to position [0, 0]
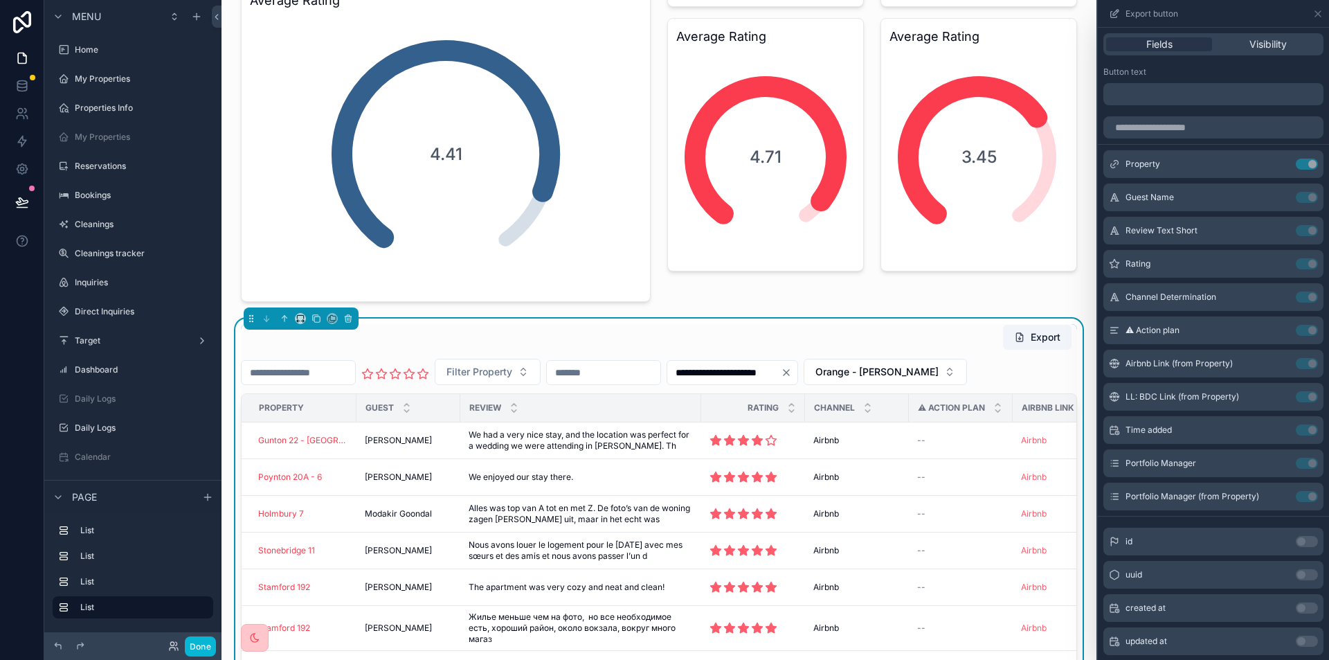
click at [1130, 96] on p "﻿" at bounding box center [1215, 94] width 212 height 17
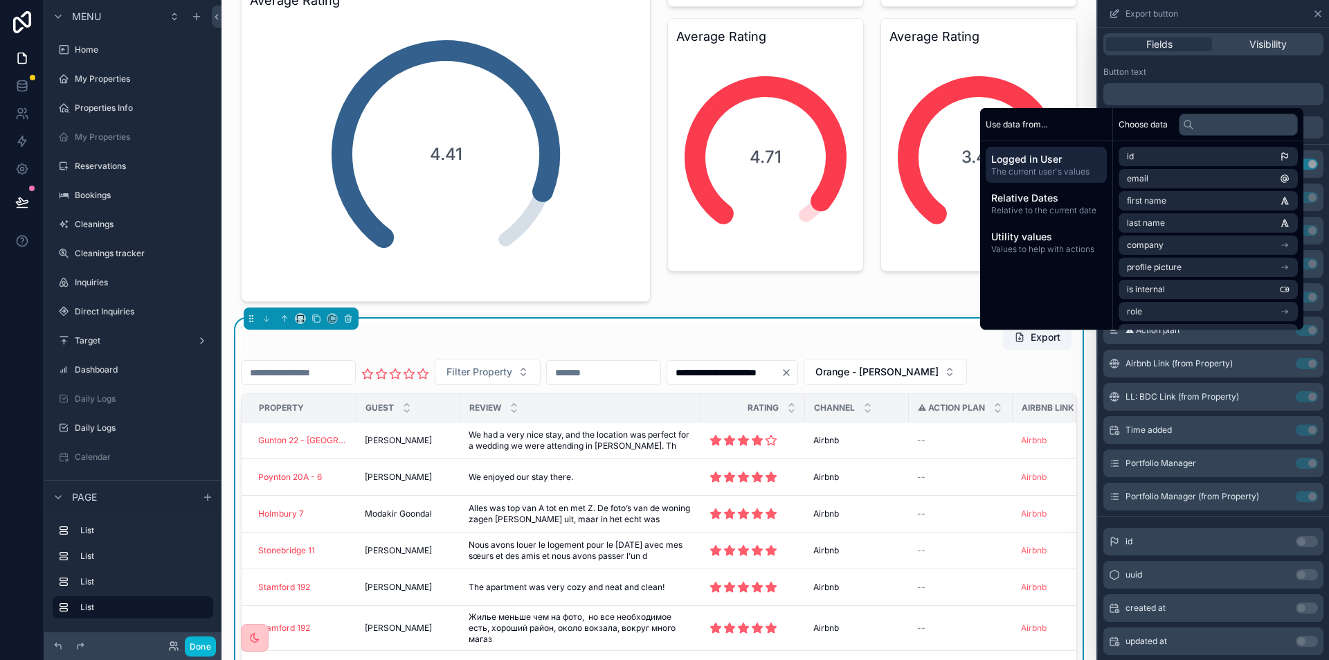
click at [1189, 71] on div "Button text" at bounding box center [1213, 71] width 220 height 11
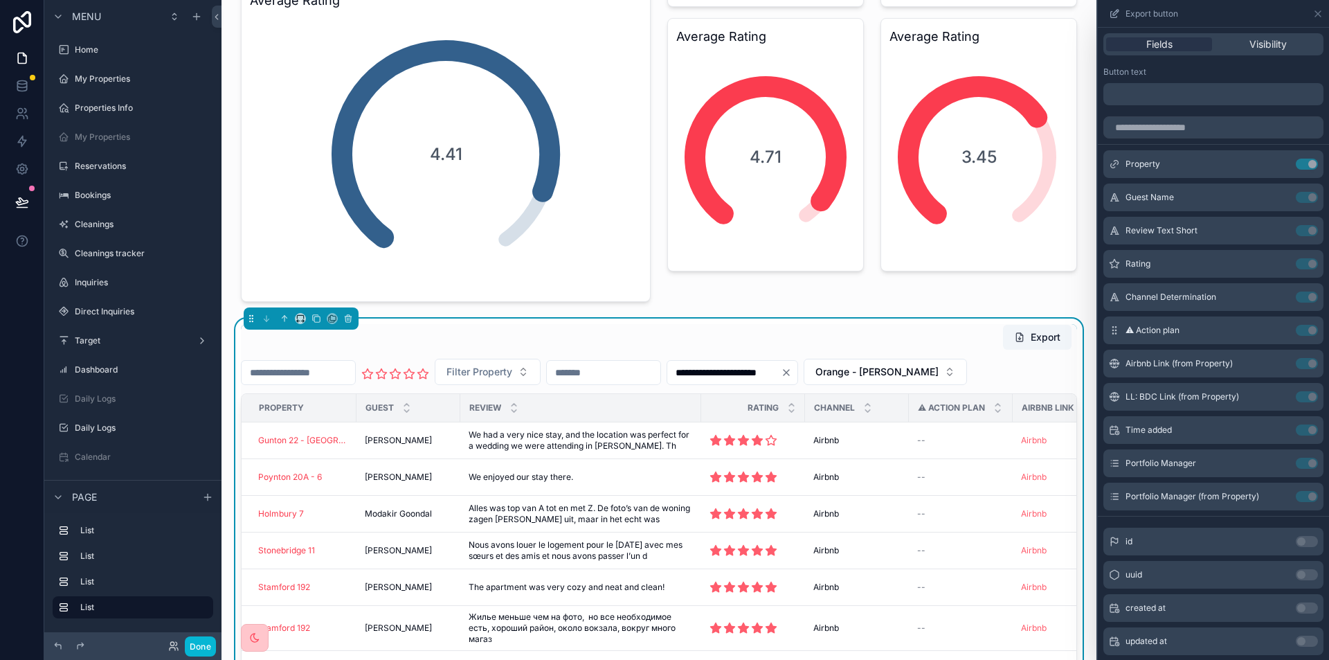
click at [1158, 329] on span "⚠ Action plan" at bounding box center [1153, 330] width 54 height 11
click at [1321, 11] on icon at bounding box center [1318, 14] width 6 height 6
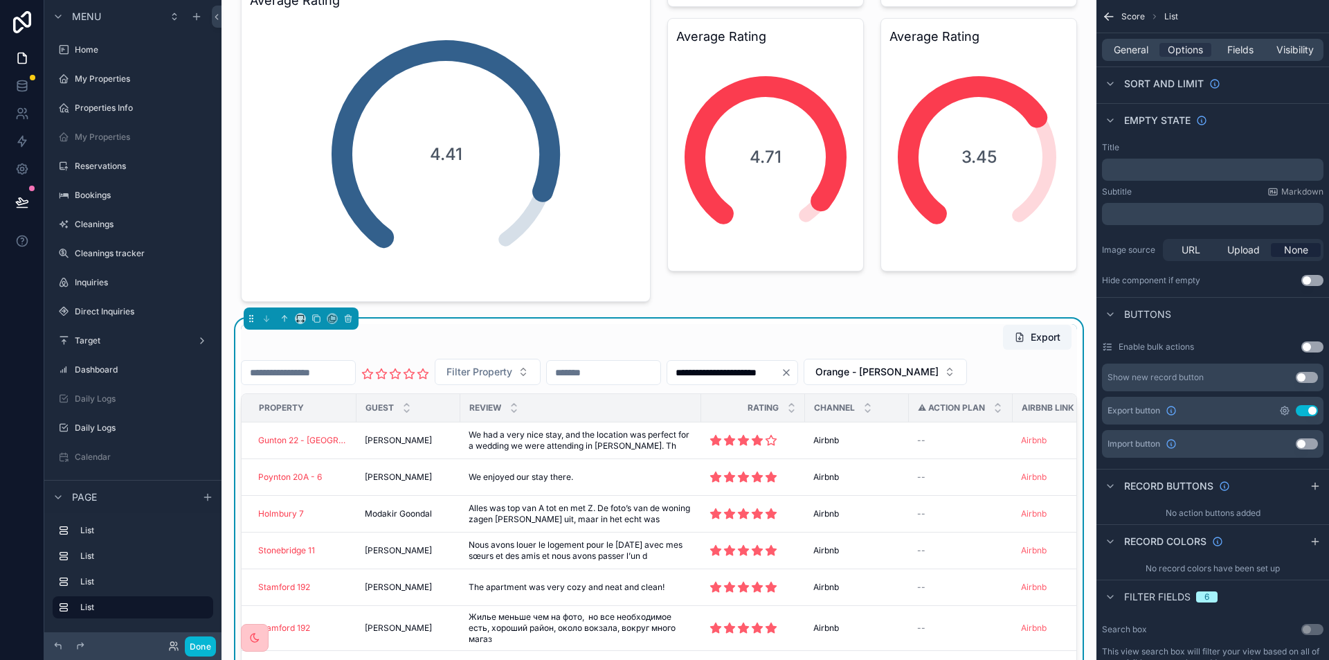
click at [1284, 409] on icon "scrollable content" at bounding box center [1284, 410] width 3 height 3
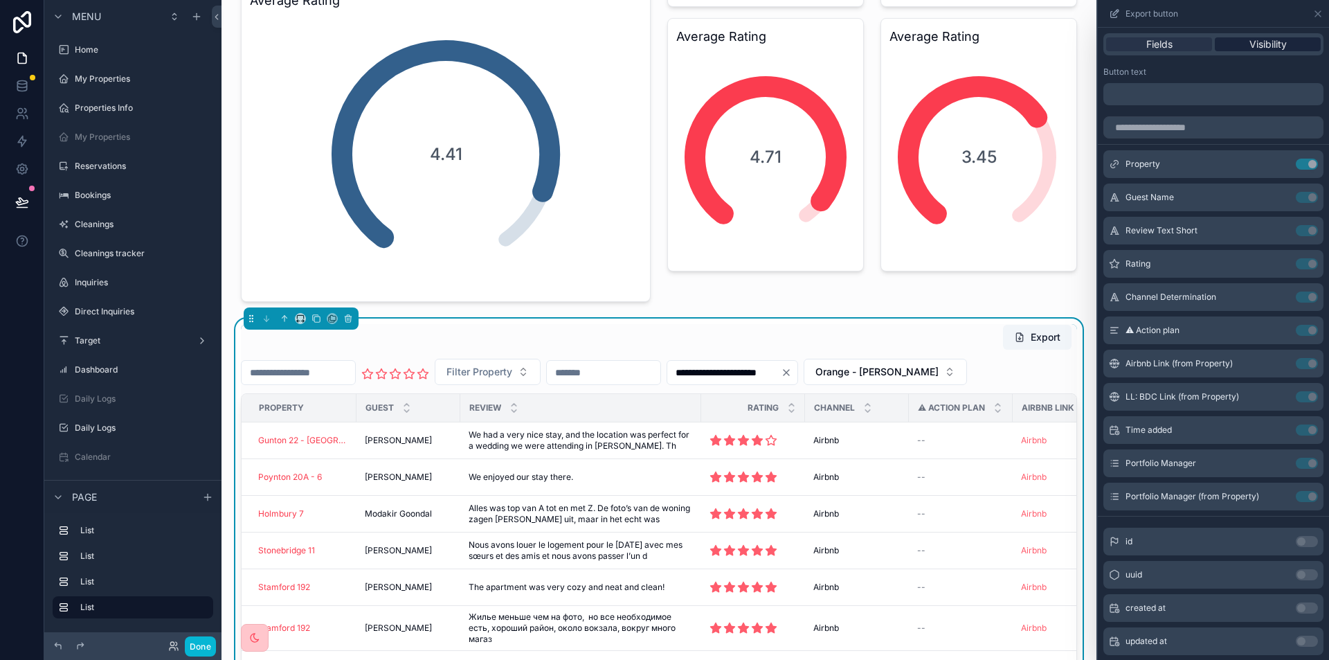
click at [1271, 40] on span "Visibility" at bounding box center [1267, 44] width 37 height 14
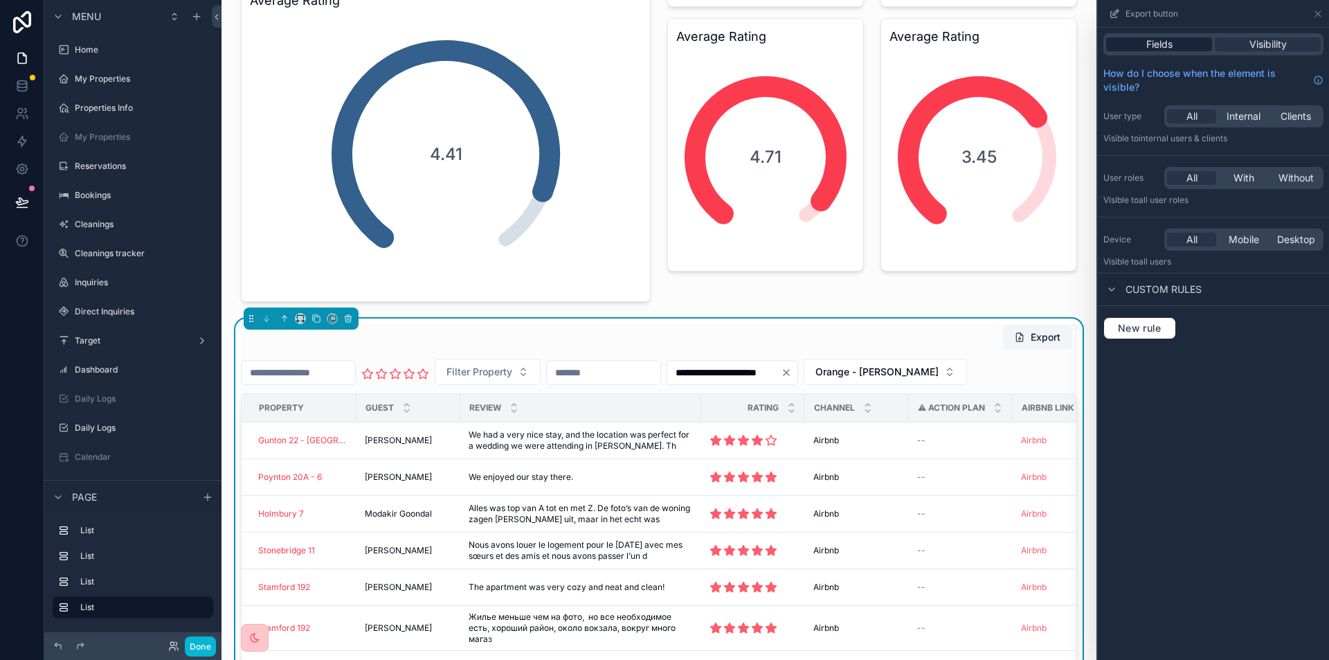
click at [1166, 46] on span "Fields" at bounding box center [1159, 44] width 26 height 14
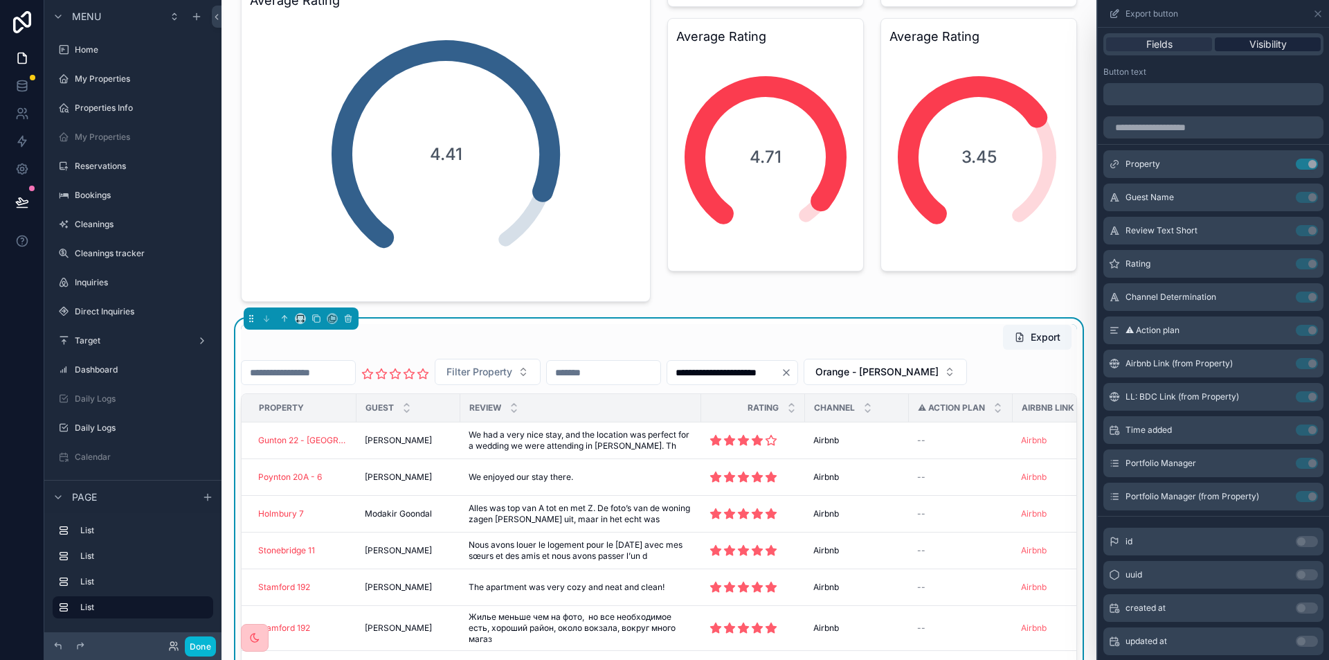
click at [1288, 37] on div "Visibility" at bounding box center [1268, 44] width 106 height 14
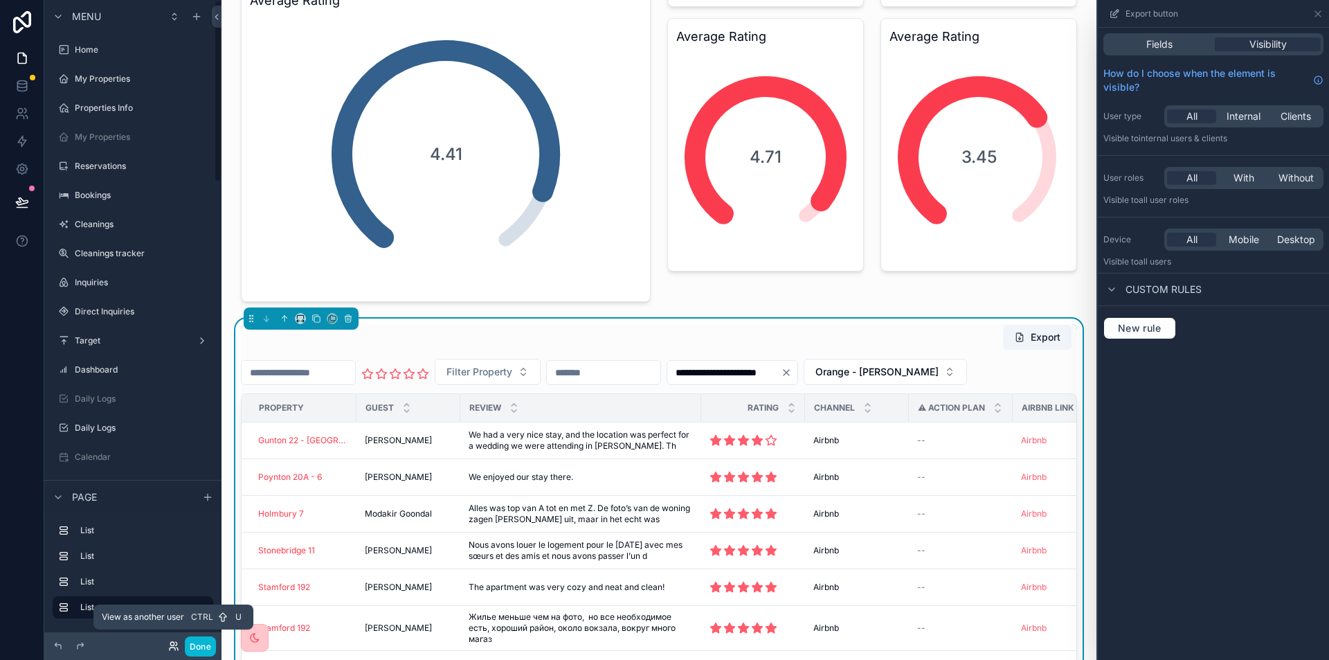
click at [173, 648] on icon at bounding box center [173, 645] width 11 height 11
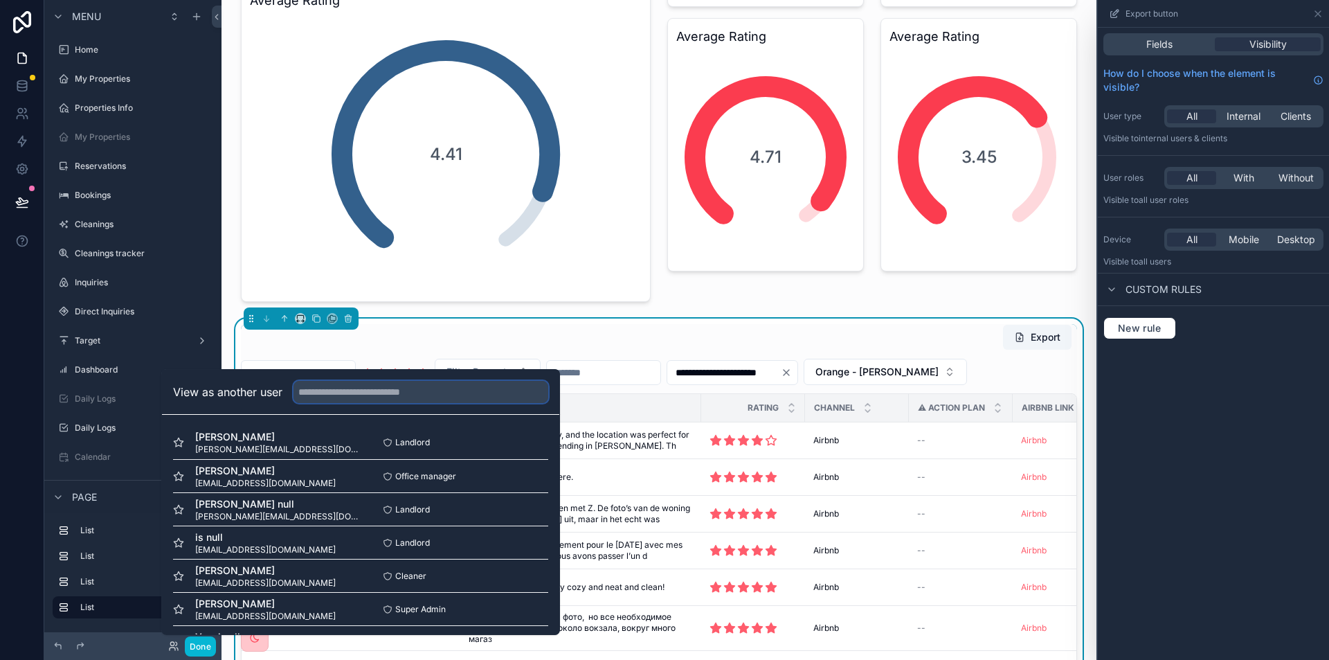
click at [390, 397] on input "text" at bounding box center [420, 392] width 255 height 22
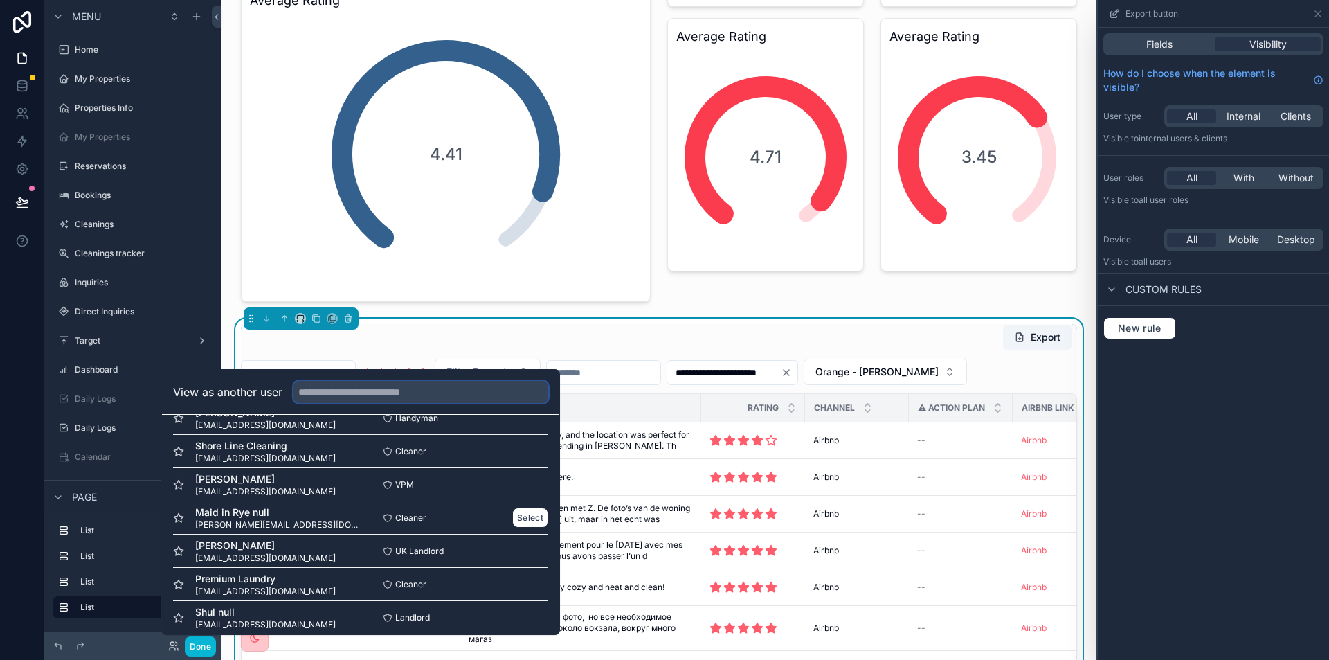
scroll to position [277, 0]
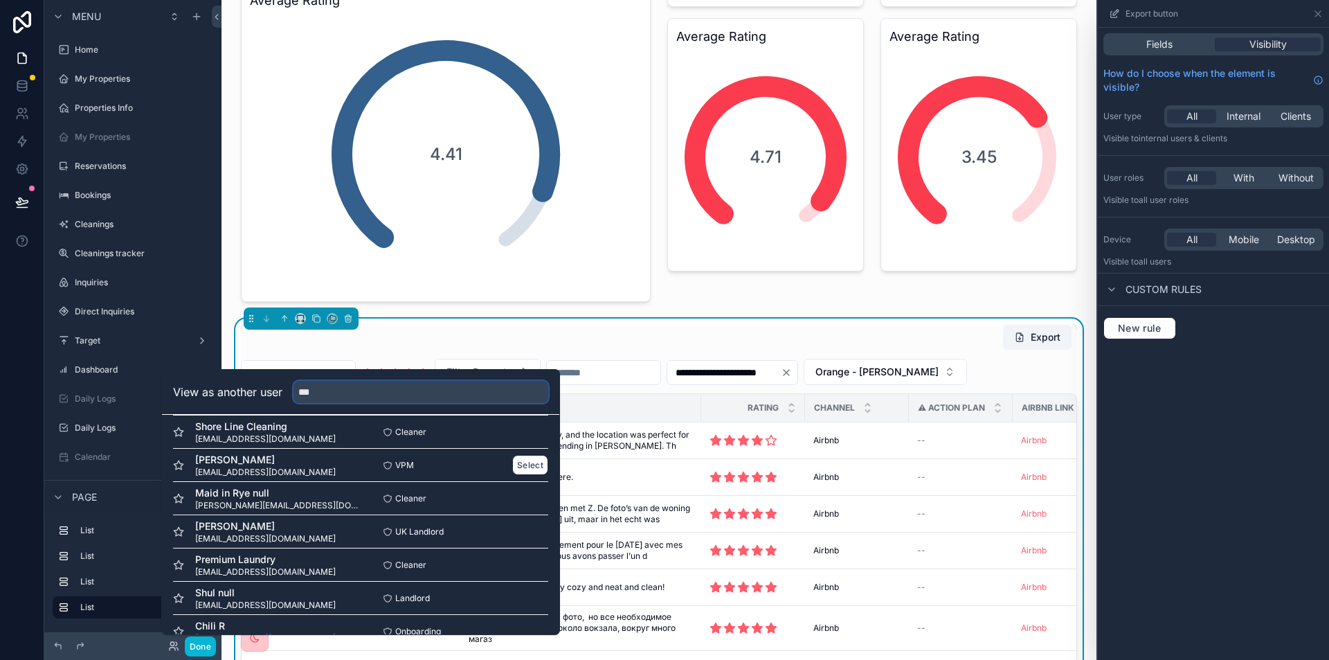
type input "****"
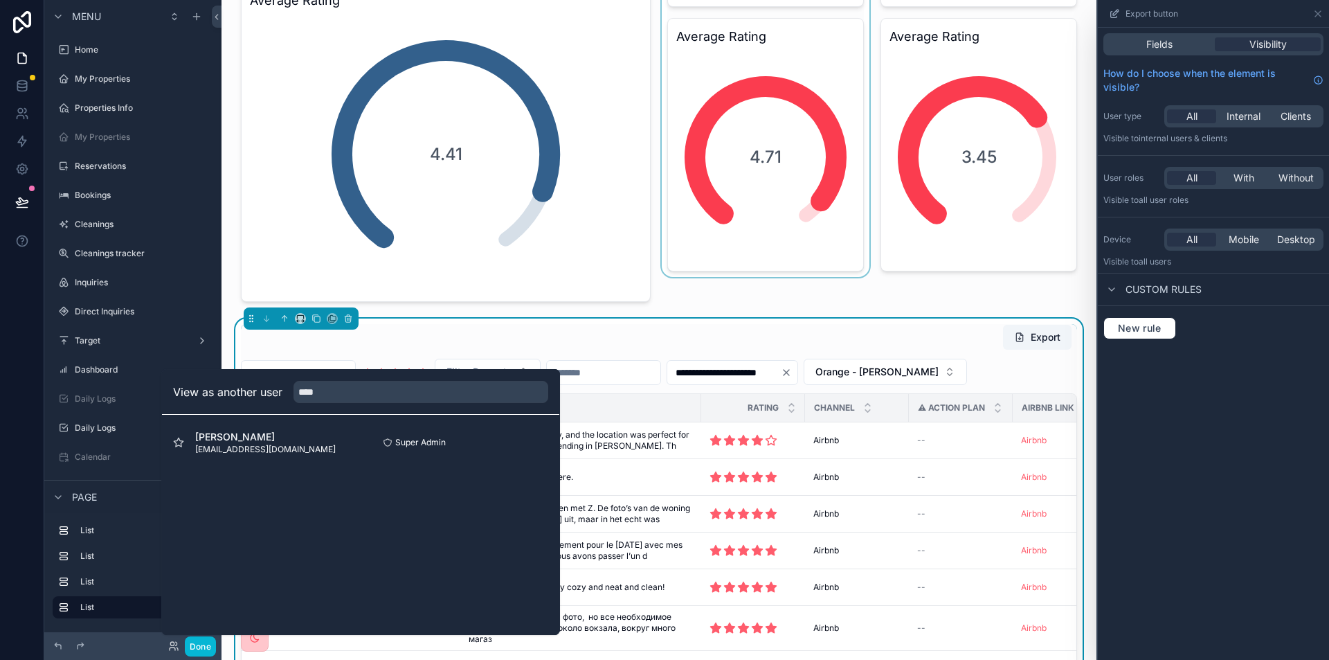
click at [811, 305] on div "scrollable content" at bounding box center [765, 90] width 213 height 435
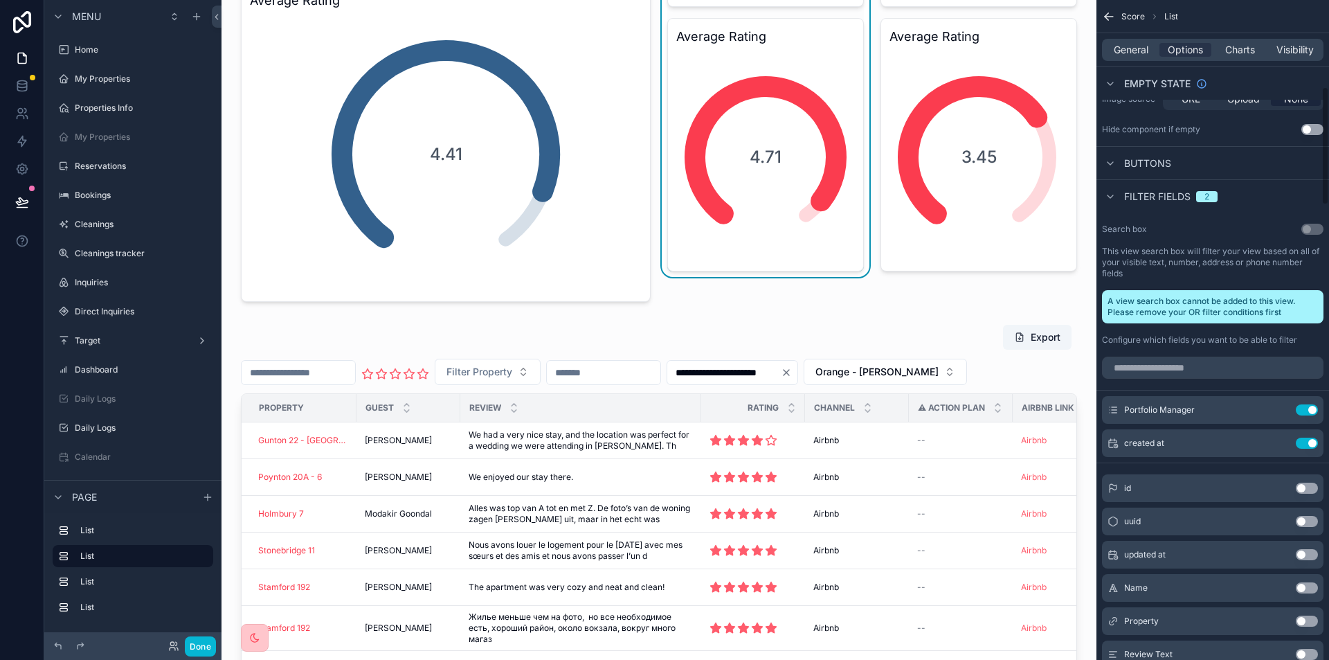
scroll to position [485, 0]
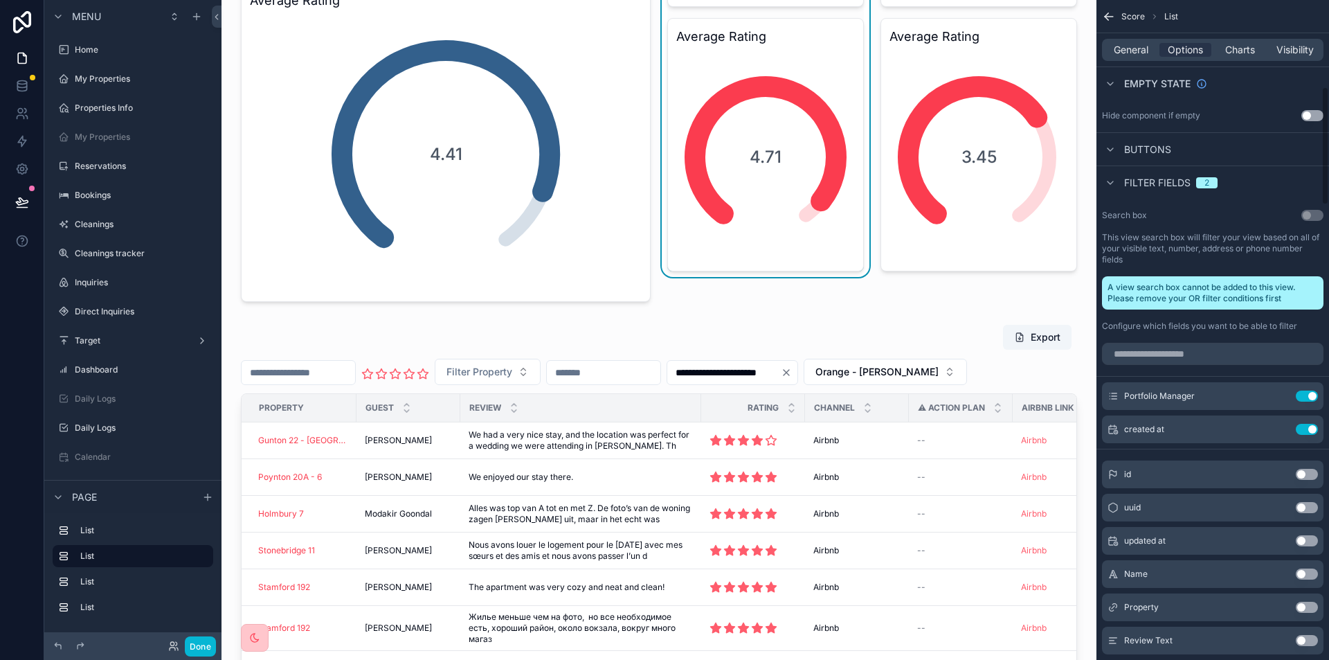
click at [1178, 148] on div "Buttons" at bounding box center [1212, 148] width 233 height 33
click at [1113, 152] on icon "scrollable content" at bounding box center [1110, 149] width 11 height 11
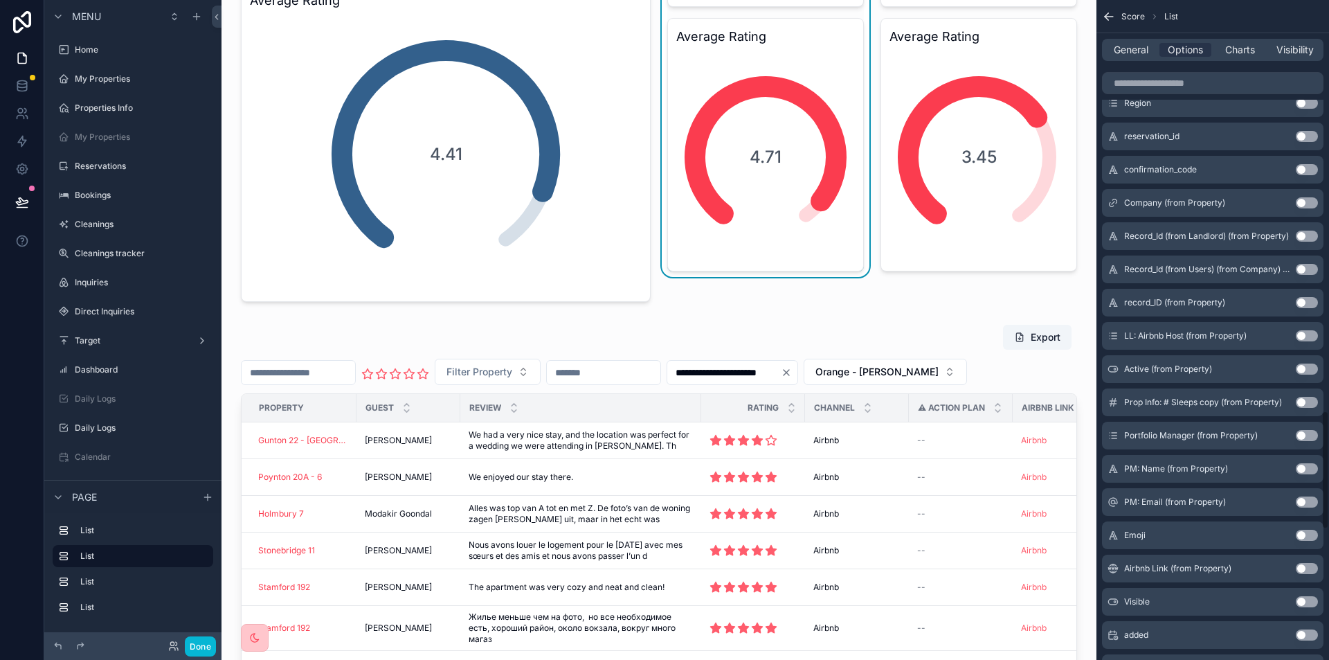
scroll to position [2630, 0]
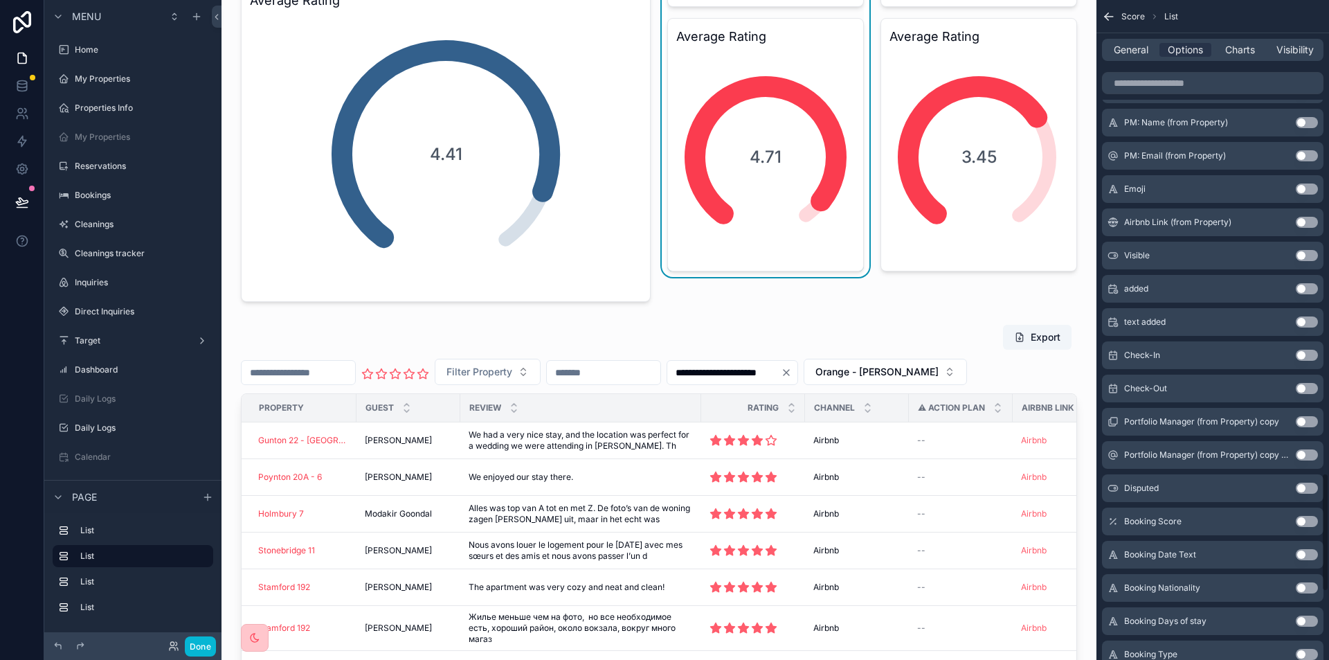
click at [901, 343] on div "scrollable content" at bounding box center [659, 606] width 853 height 577
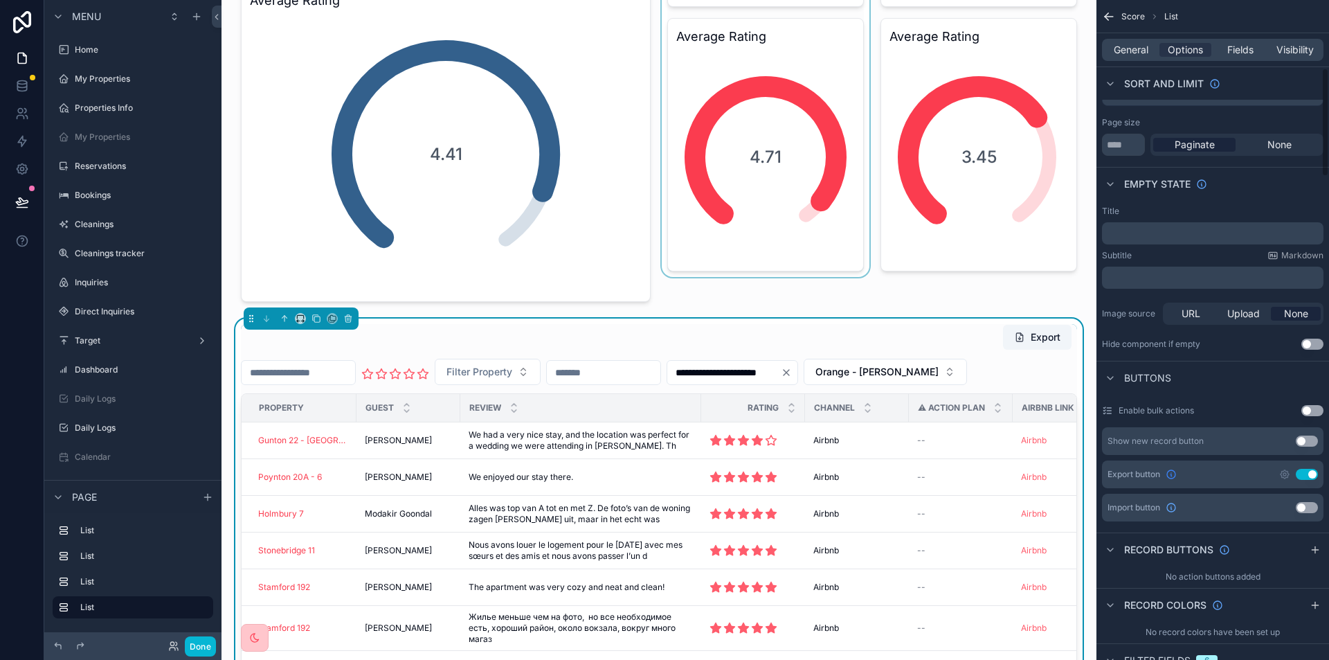
scroll to position [415, 0]
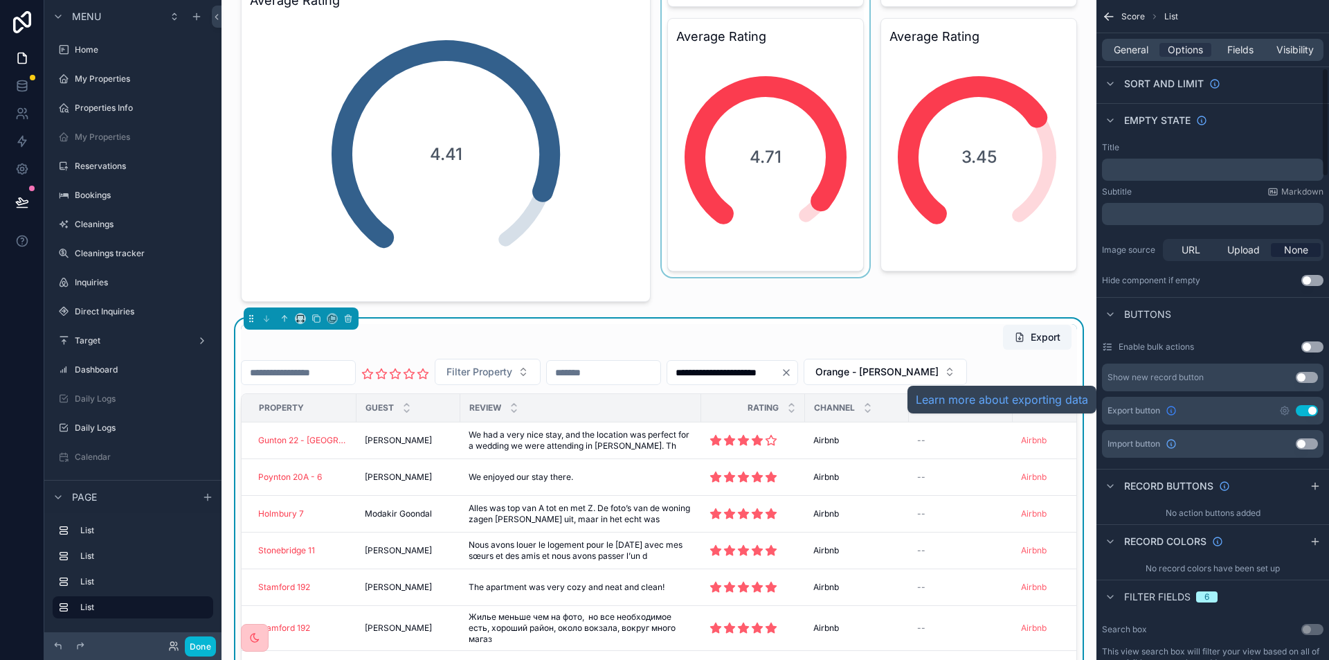
click at [1175, 405] on icon "scrollable content" at bounding box center [1171, 410] width 11 height 11
click at [1283, 409] on icon "scrollable content" at bounding box center [1284, 410] width 3 height 3
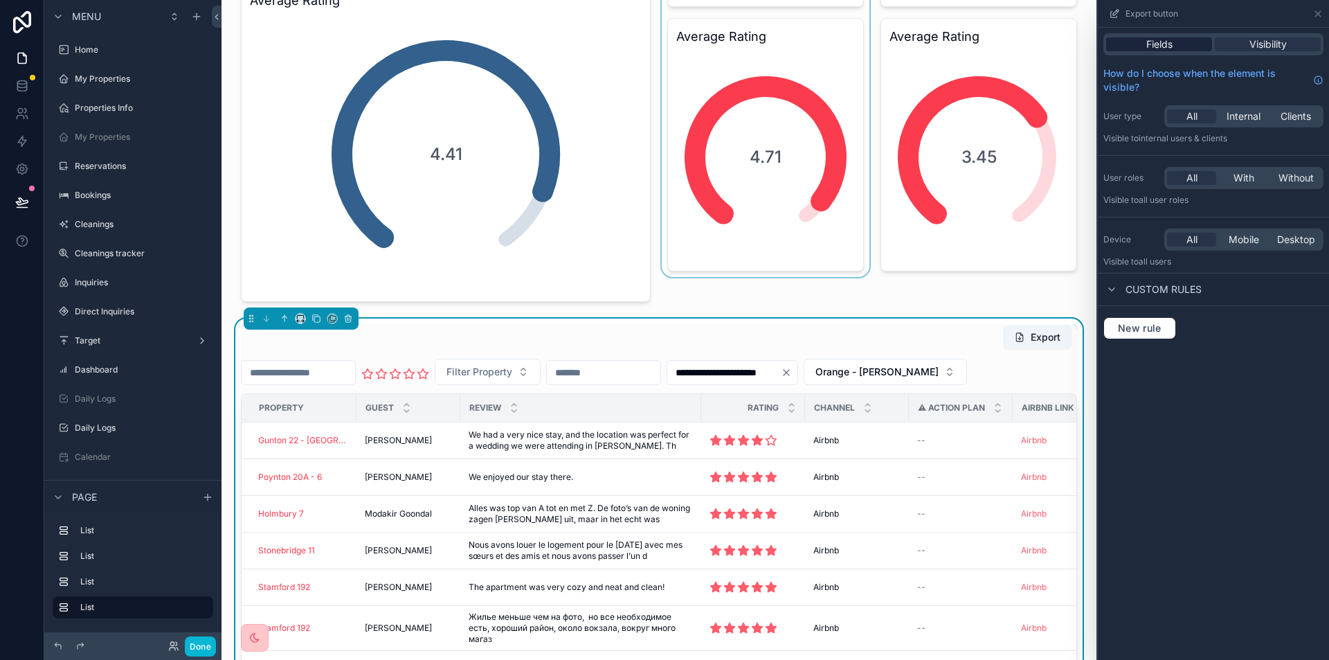
click at [1150, 43] on span "Fields" at bounding box center [1159, 44] width 26 height 14
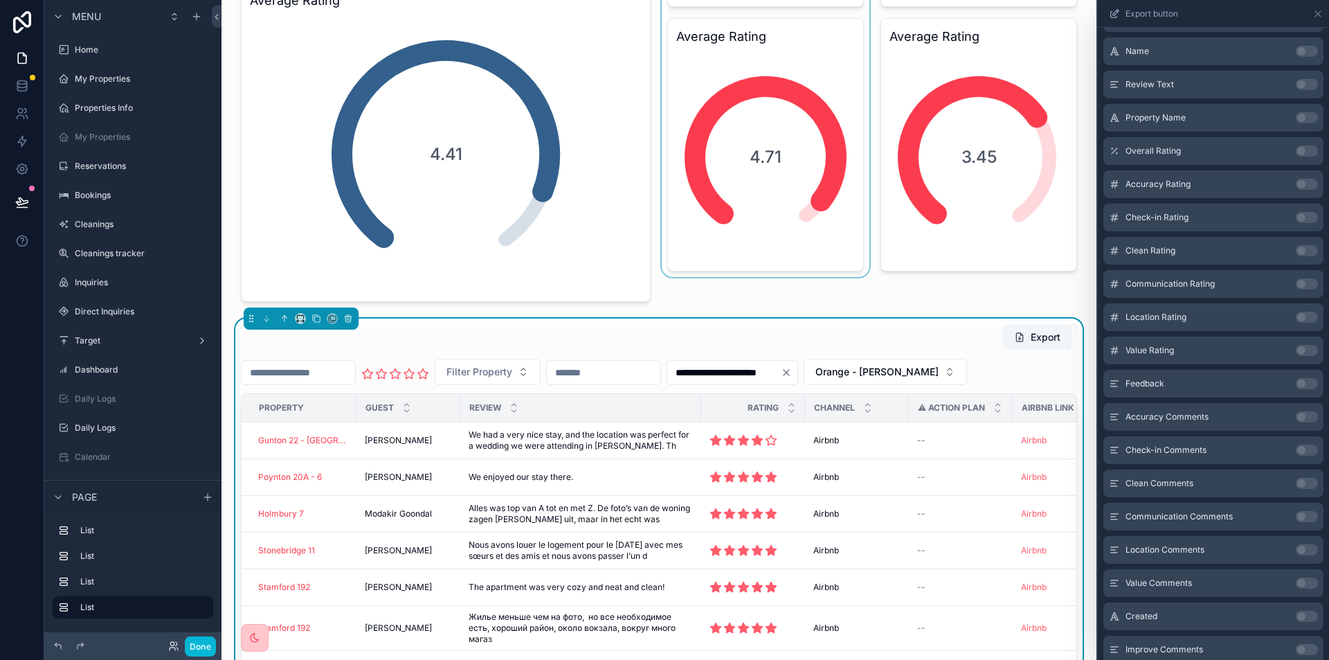
scroll to position [0, 0]
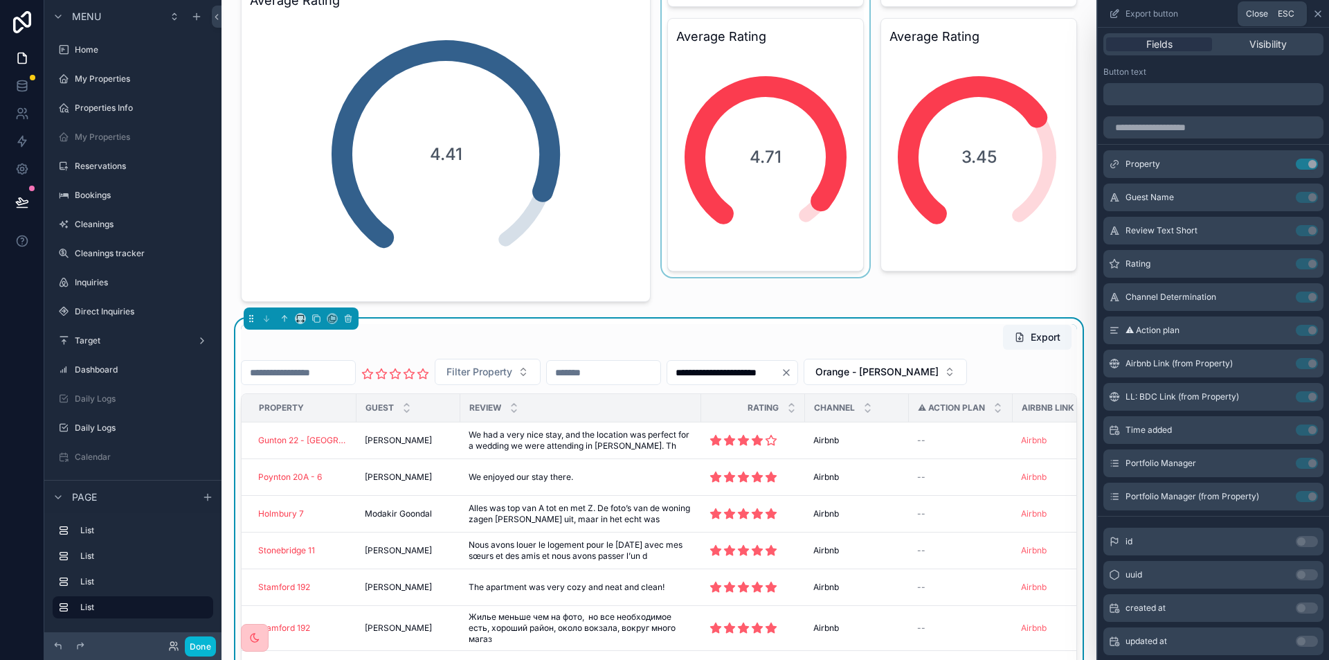
click at [1319, 14] on icon at bounding box center [1318, 14] width 6 height 6
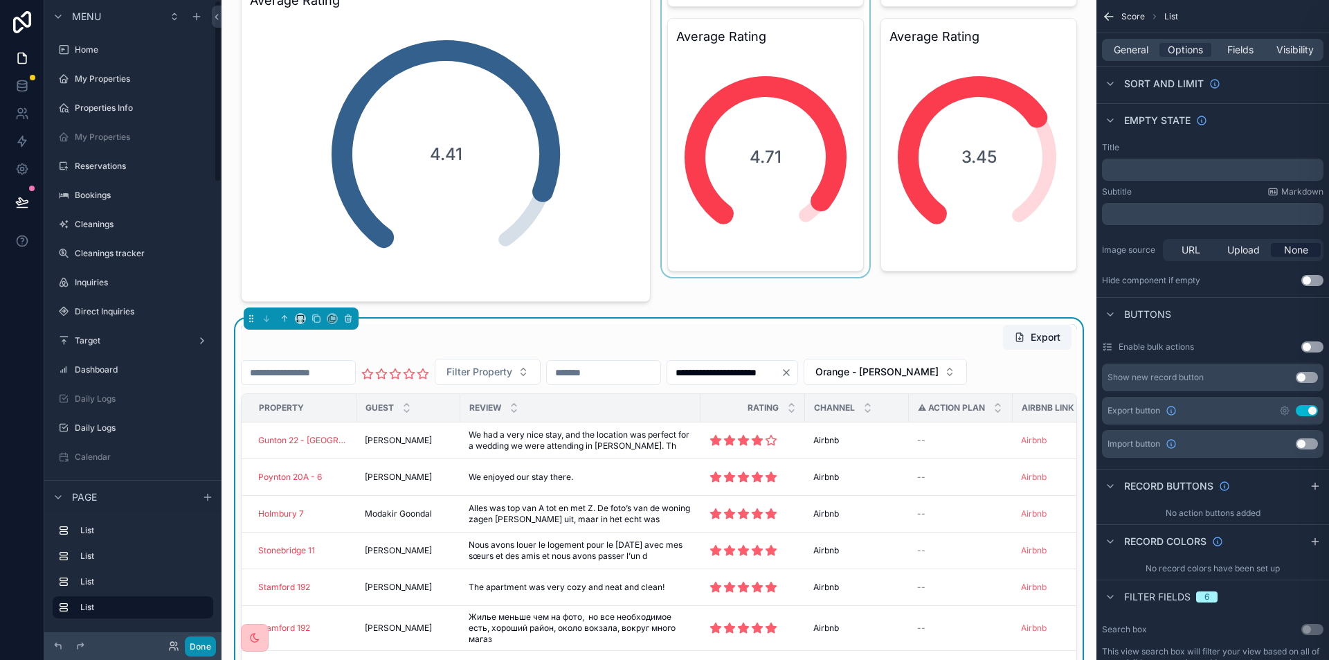
click at [194, 646] on button "Done" at bounding box center [200, 646] width 31 height 20
